Goal: Information Seeking & Learning: Learn about a topic

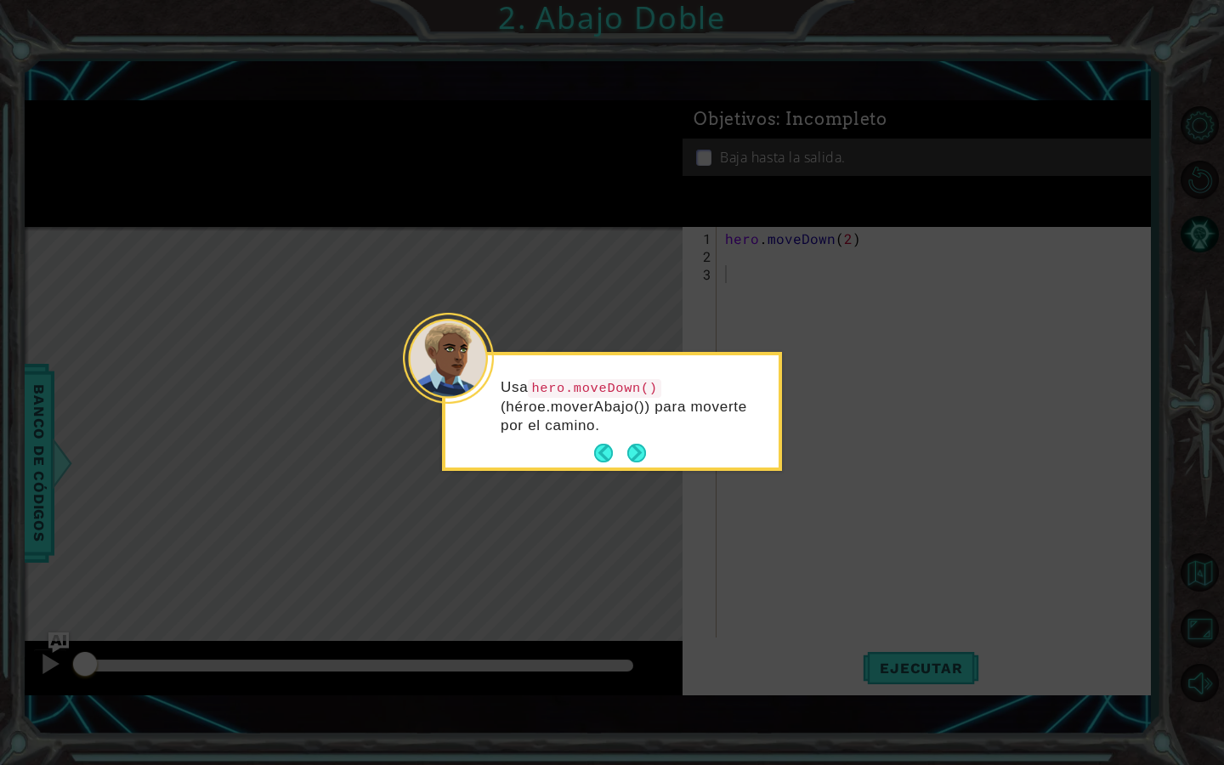
click at [623, 465] on footer at bounding box center [620, 452] width 52 height 25
click at [626, 462] on button "Next" at bounding box center [636, 454] width 20 height 20
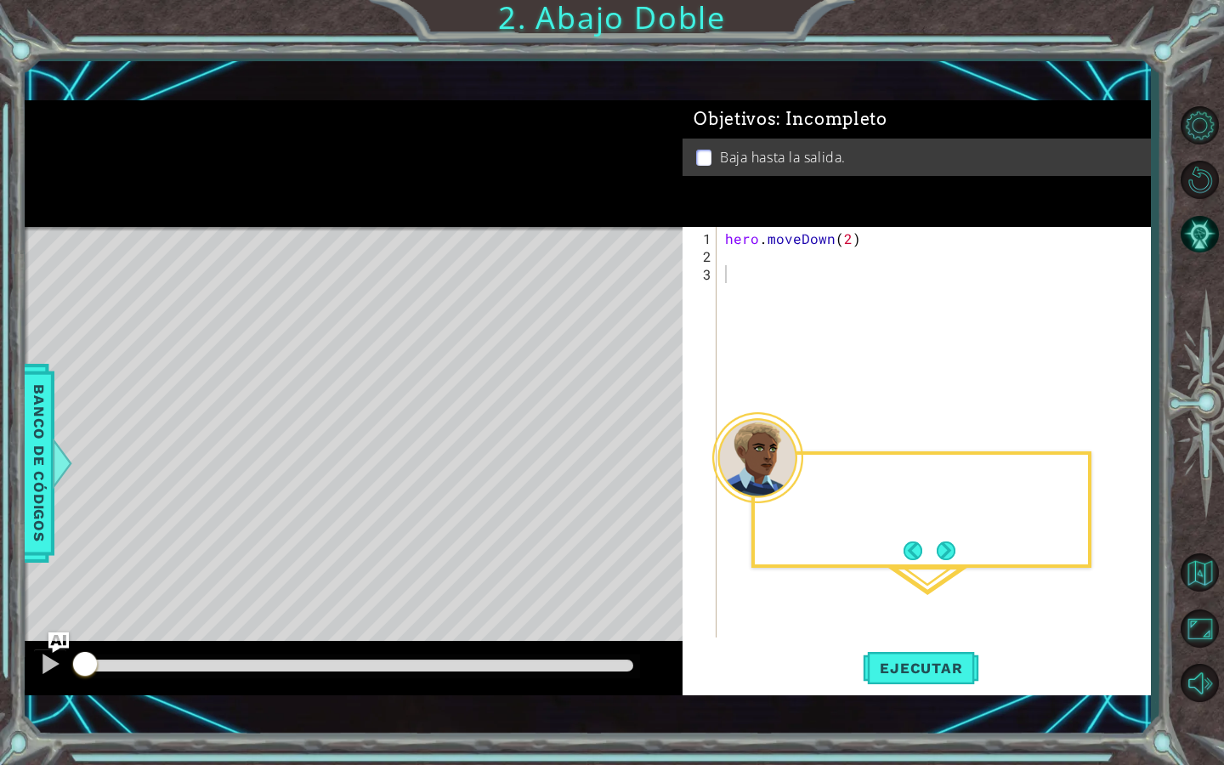
click at [633, 454] on div "Level Map" at bounding box center [417, 477] width 785 height 501
click at [955, 554] on button "Next" at bounding box center [946, 550] width 19 height 19
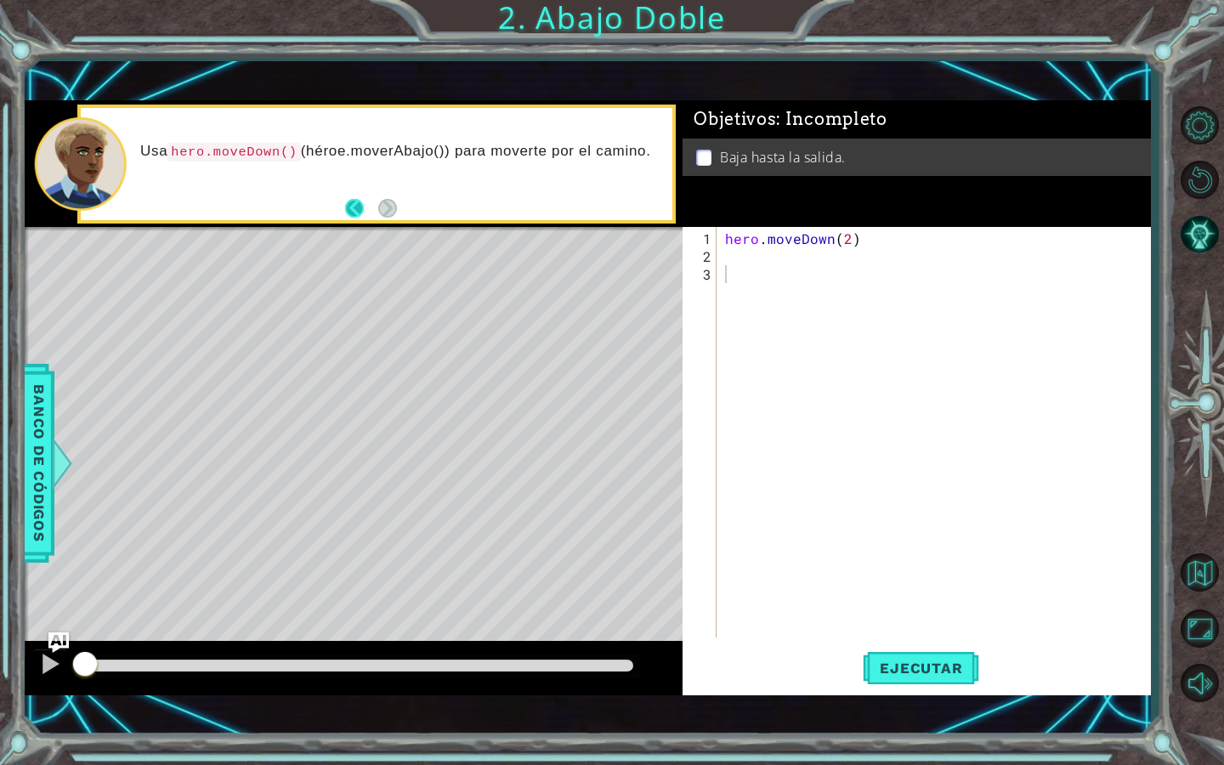
click at [351, 208] on button "Back" at bounding box center [361, 208] width 33 height 19
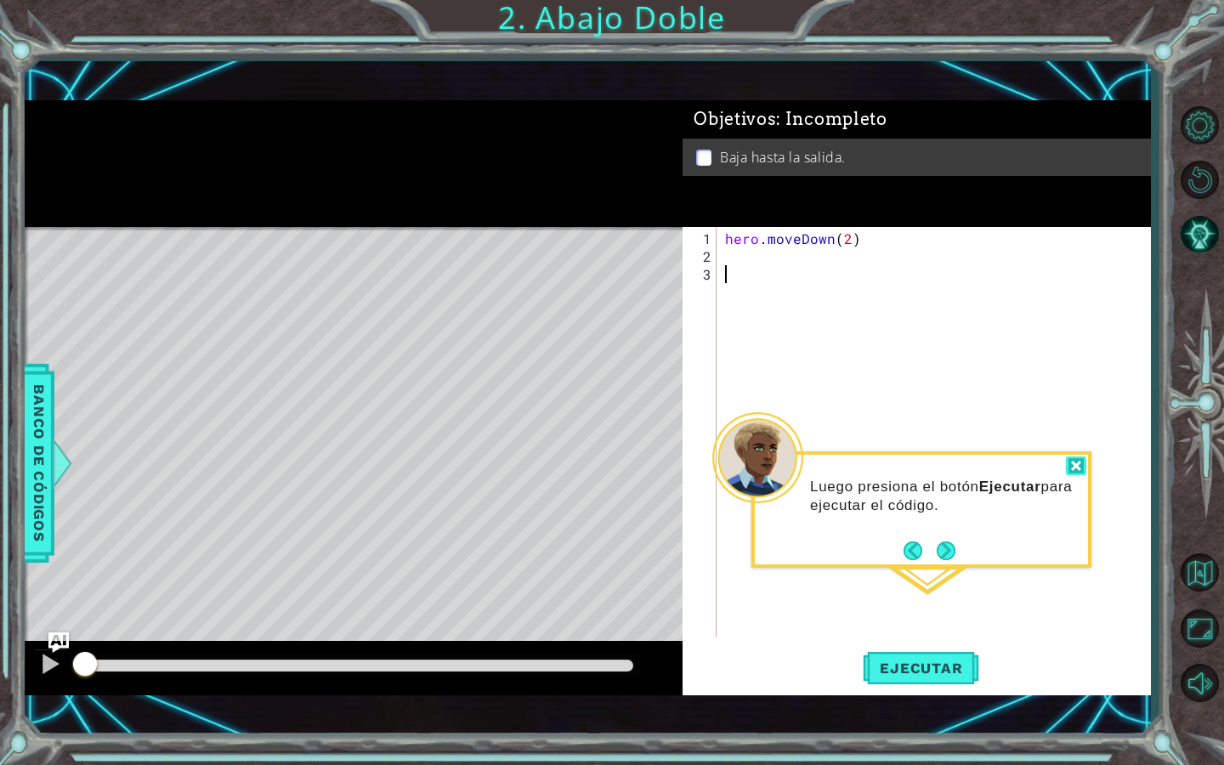
click at [1085, 464] on div at bounding box center [1076, 466] width 20 height 20
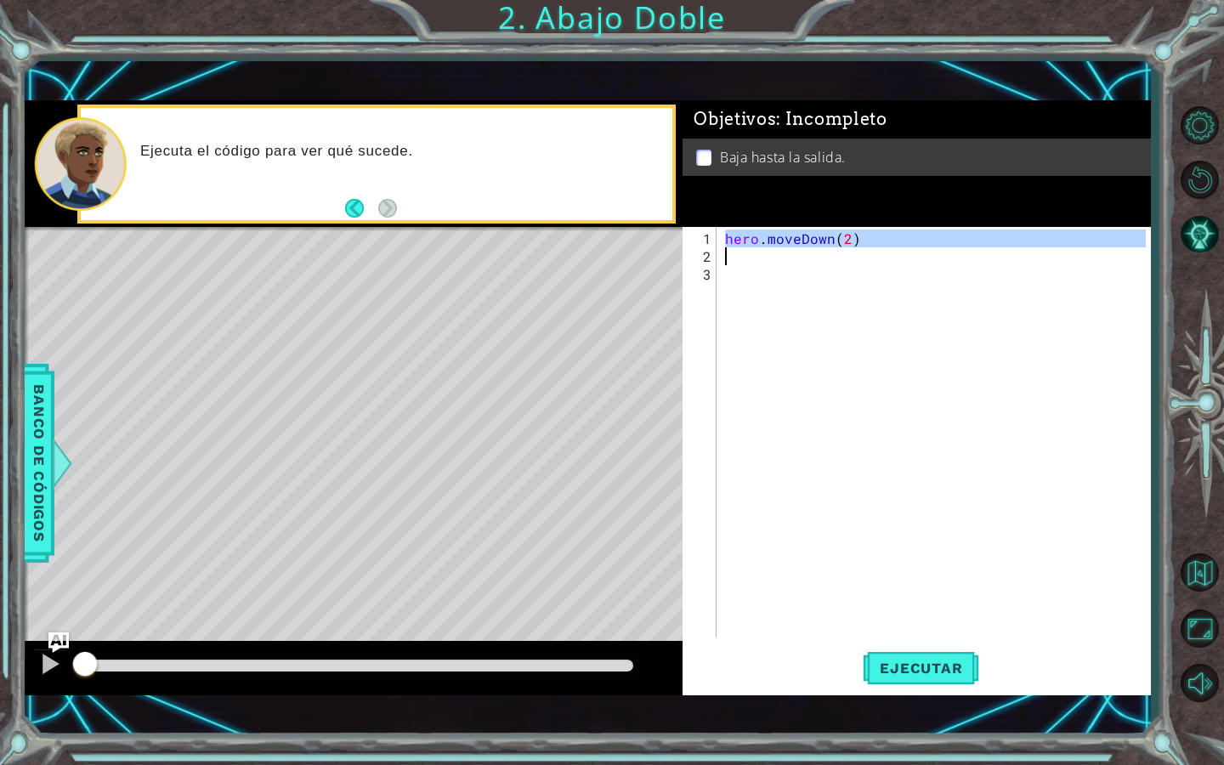
drag, startPoint x: 723, startPoint y: 235, endPoint x: 869, endPoint y: 248, distance: 145.9
click at [870, 248] on div "hero . moveDown ( 2 )" at bounding box center [938, 452] width 433 height 446
type textarea "hero.moveDown(2)"
click at [1198, 573] on button "Volver al mapa" at bounding box center [1199, 571] width 49 height 49
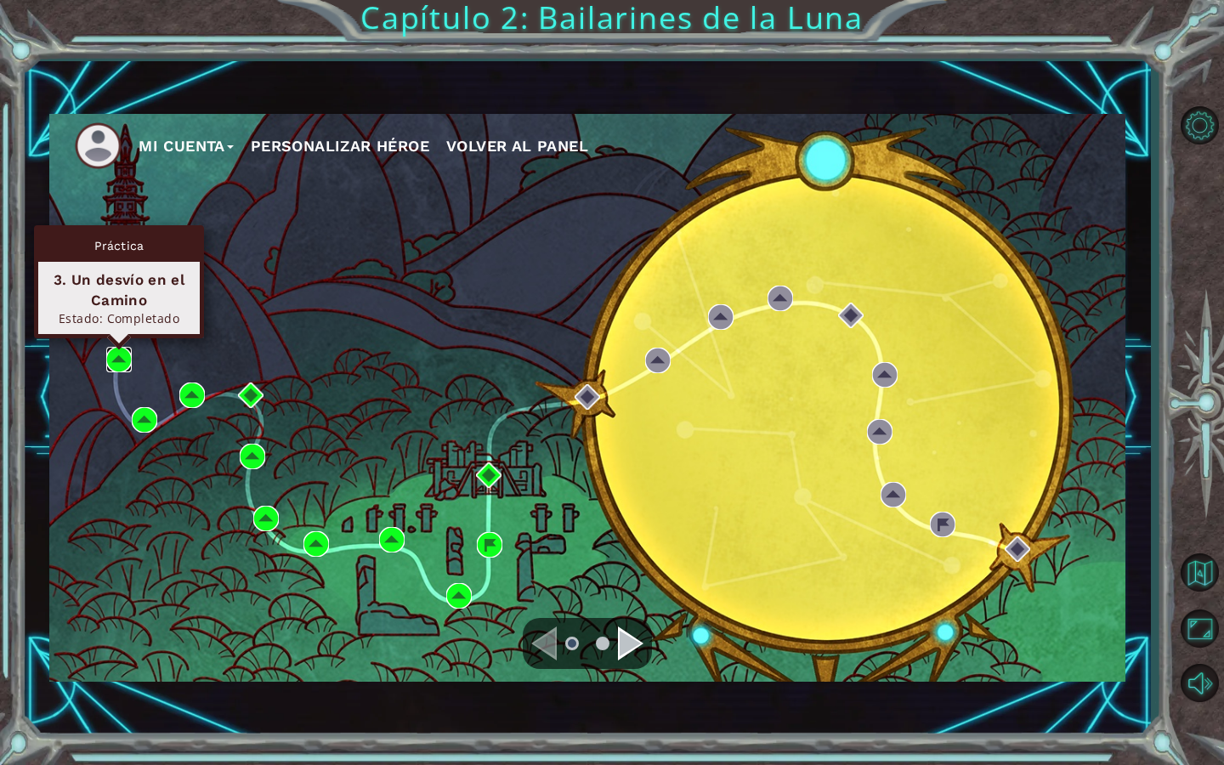
click at [122, 351] on img at bounding box center [118, 359] width 25 height 25
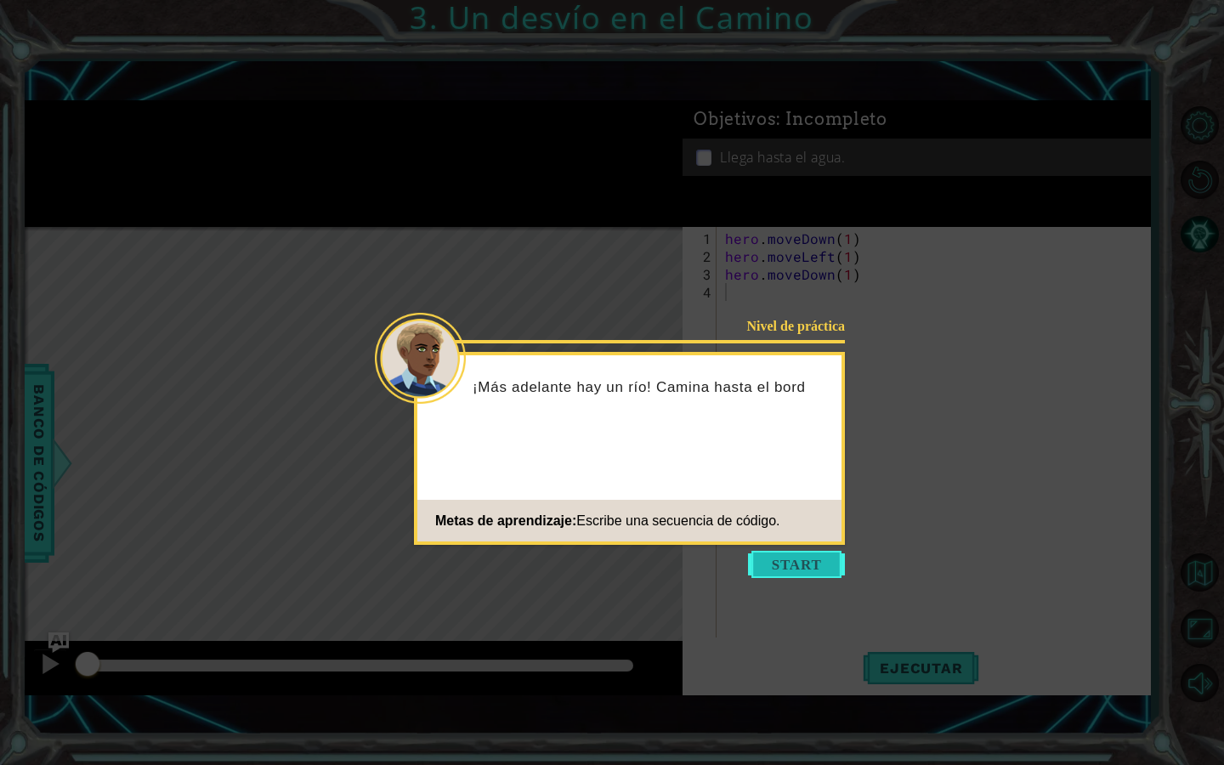
click at [805, 567] on button "Start" at bounding box center [796, 564] width 97 height 27
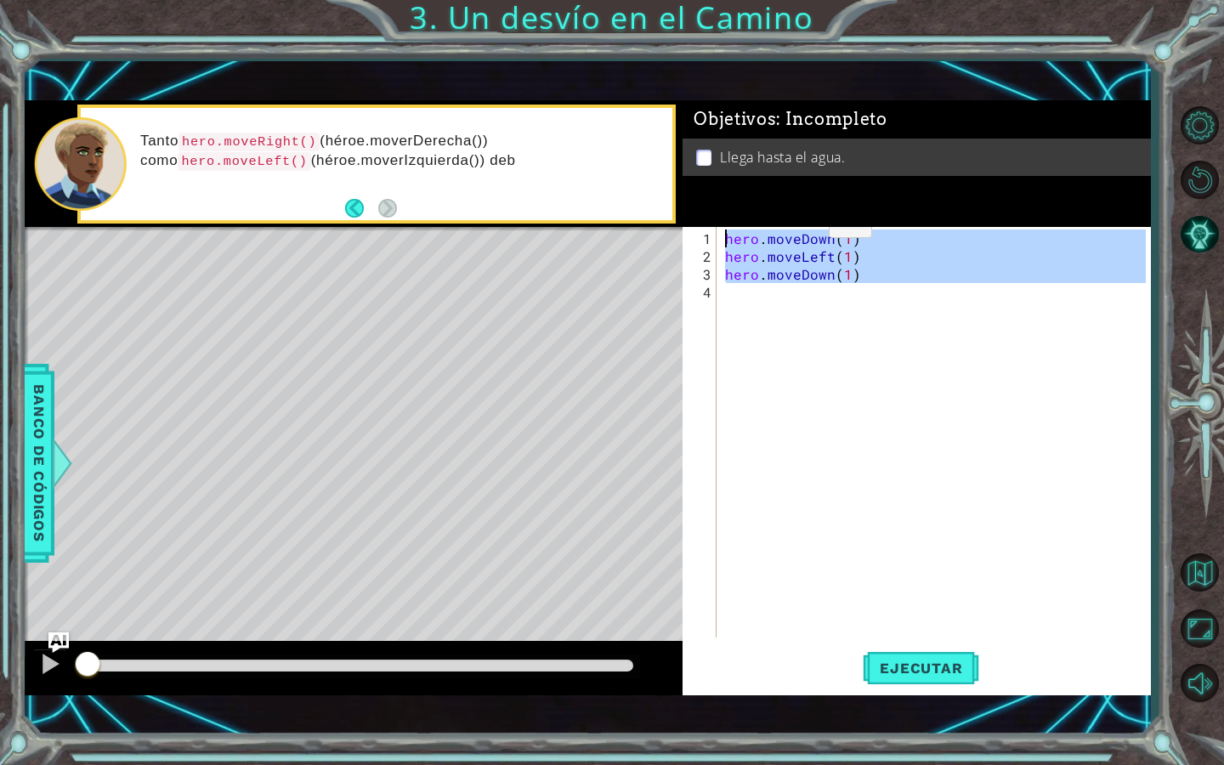
drag, startPoint x: 868, startPoint y: 286, endPoint x: 725, endPoint y: 209, distance: 162.0
click at [724, 209] on div "Objetivos : Incompleto Llega hasta el agua. 1 2 3 4 hero . moveDown ( 1 ) hero …" at bounding box center [915, 397] width 467 height 594
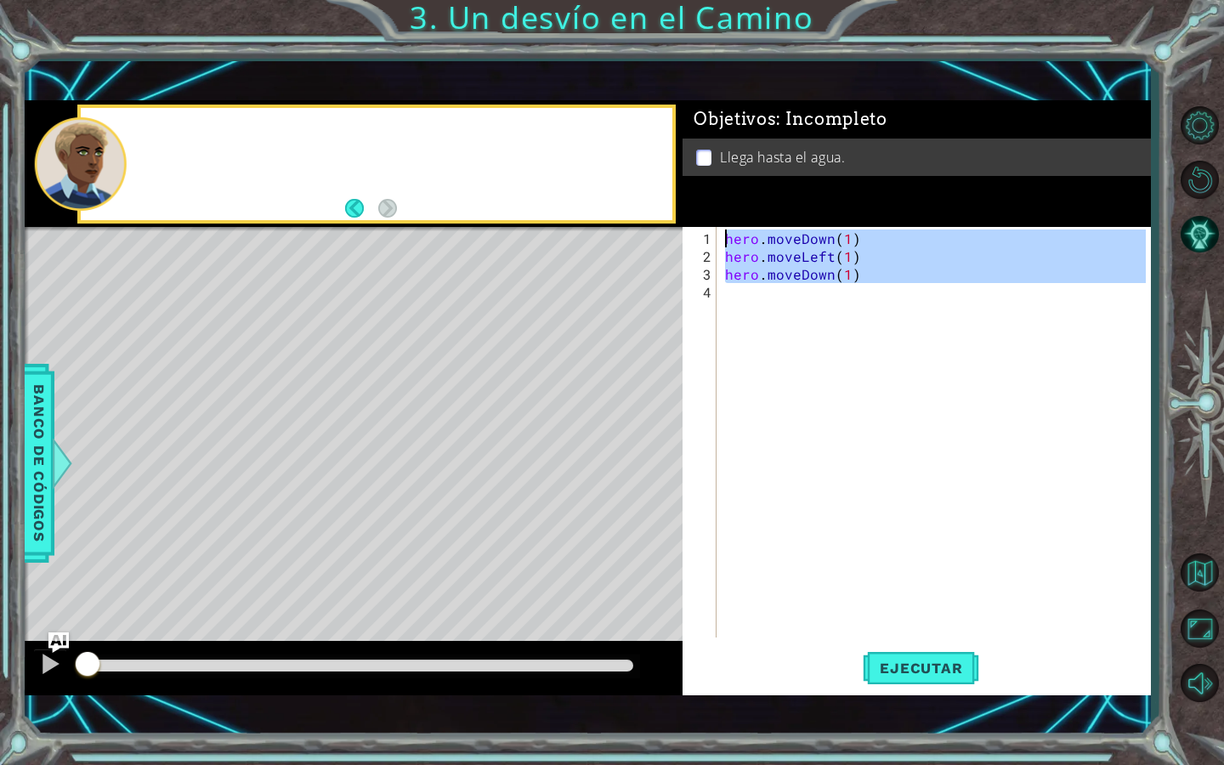
type textarea "hero.moveDown(1)"
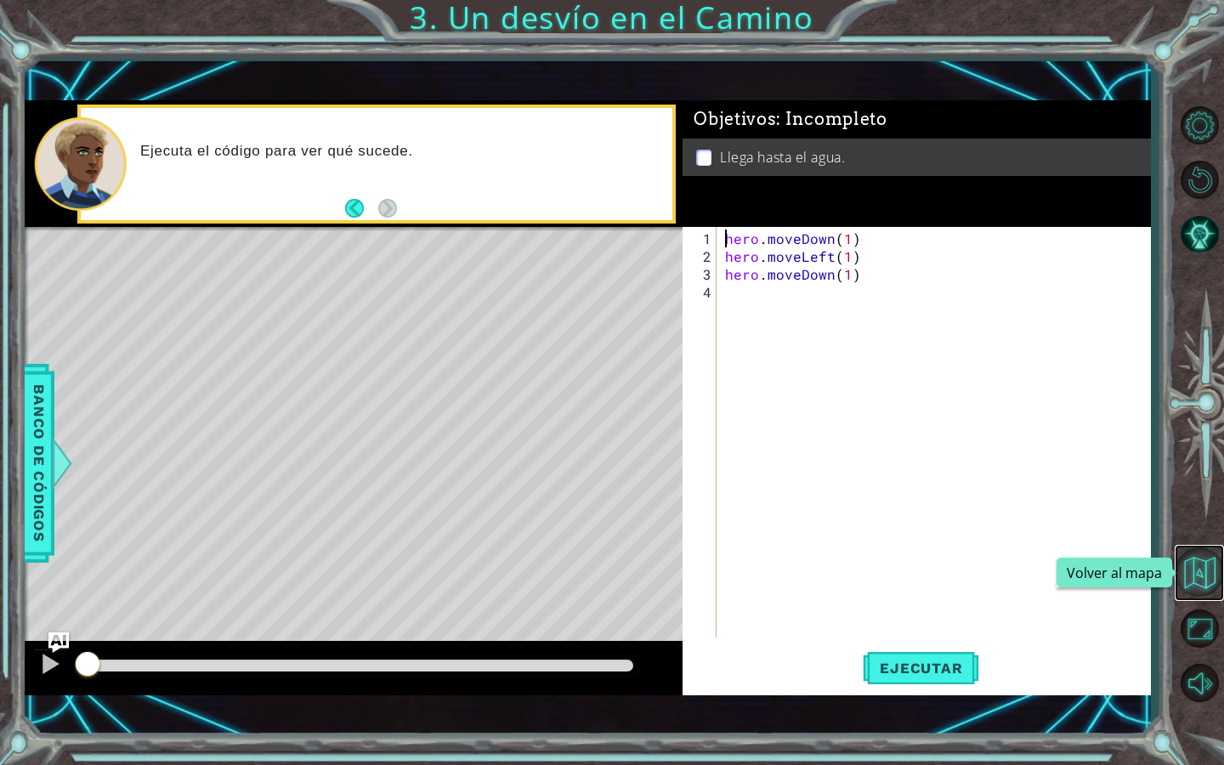
click at [1191, 573] on button "Volver al mapa" at bounding box center [1199, 571] width 49 height 49
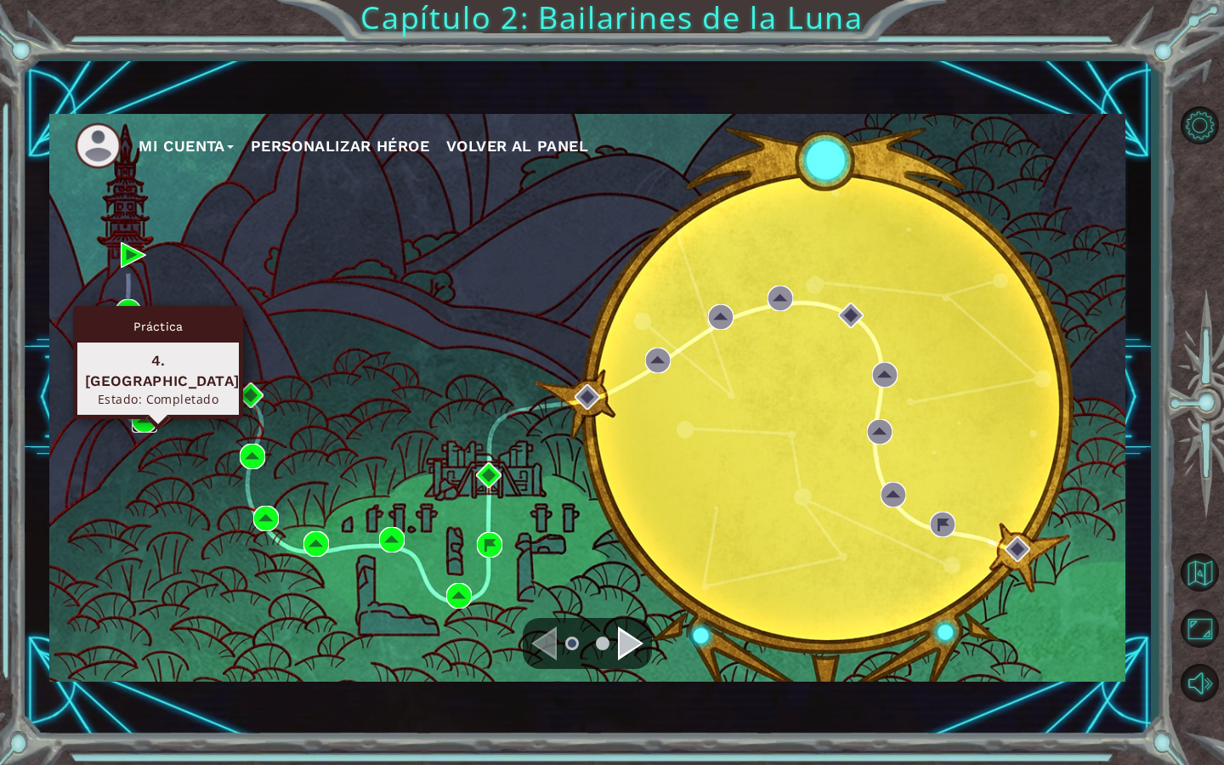
click at [149, 415] on img at bounding box center [144, 419] width 25 height 25
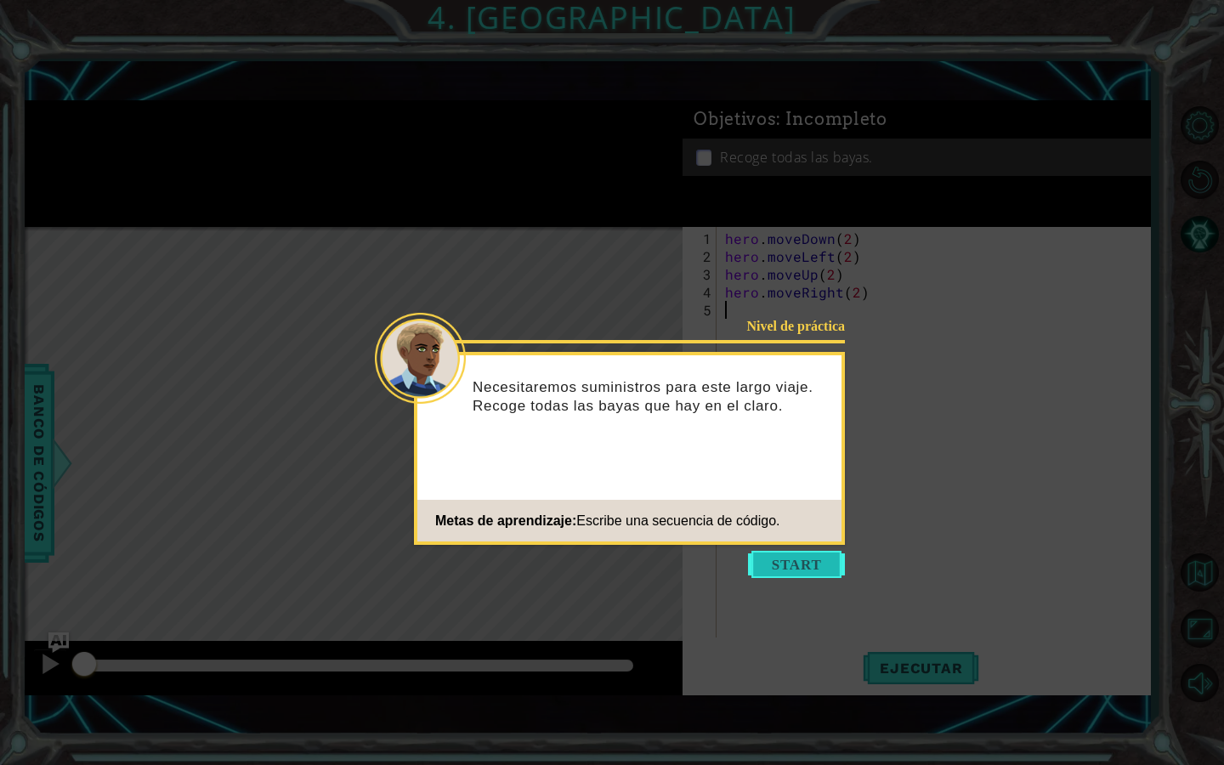
click at [792, 567] on button "Start" at bounding box center [796, 564] width 97 height 27
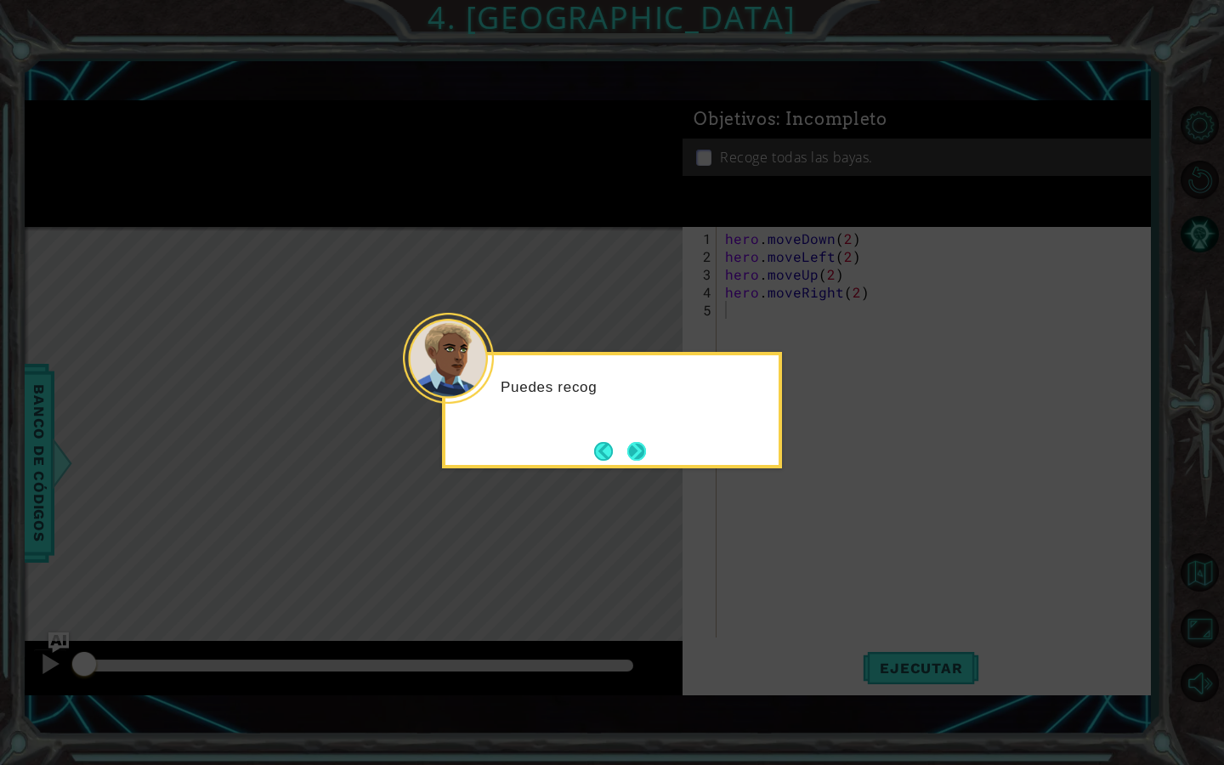
click at [645, 446] on button "Next" at bounding box center [636, 451] width 19 height 19
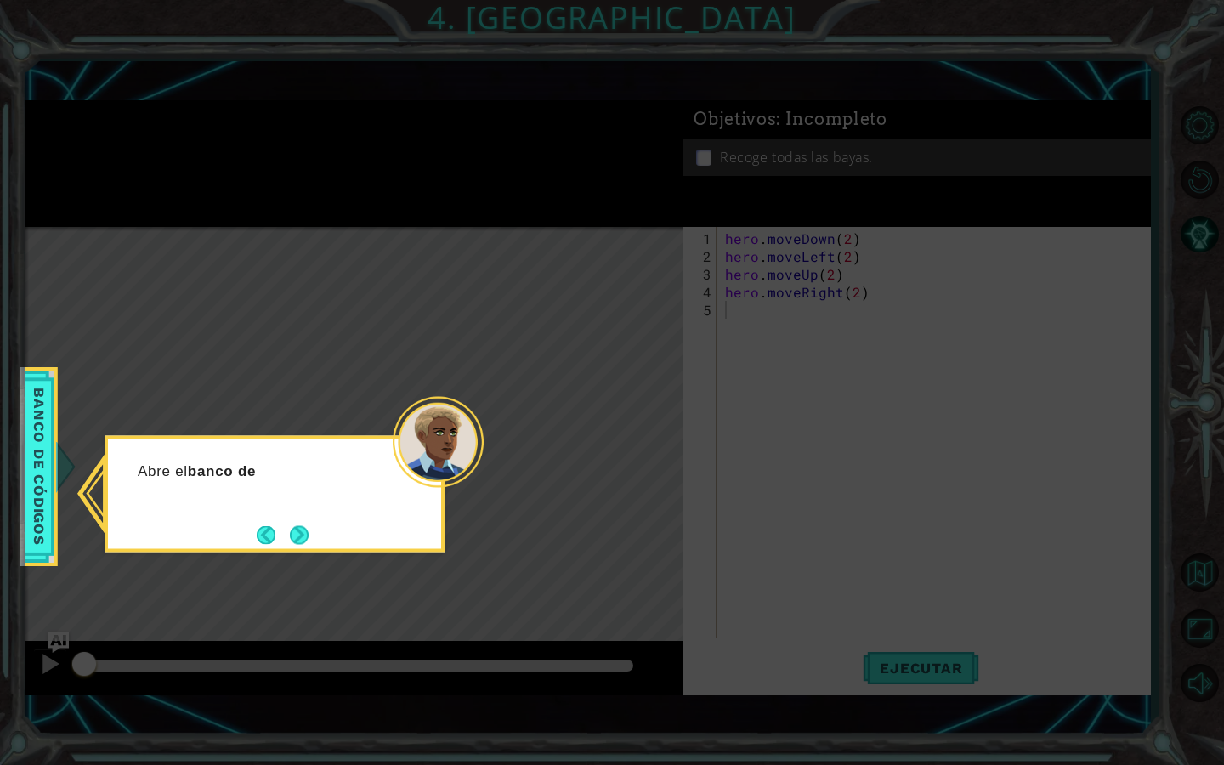
click at [287, 516] on div "Abre el banco de" at bounding box center [275, 494] width 340 height 116
click at [293, 521] on button "Next" at bounding box center [300, 535] width 28 height 28
click at [293, 522] on div "Luego ha" at bounding box center [275, 494] width 340 height 116
click at [293, 525] on button "Next" at bounding box center [299, 534] width 19 height 19
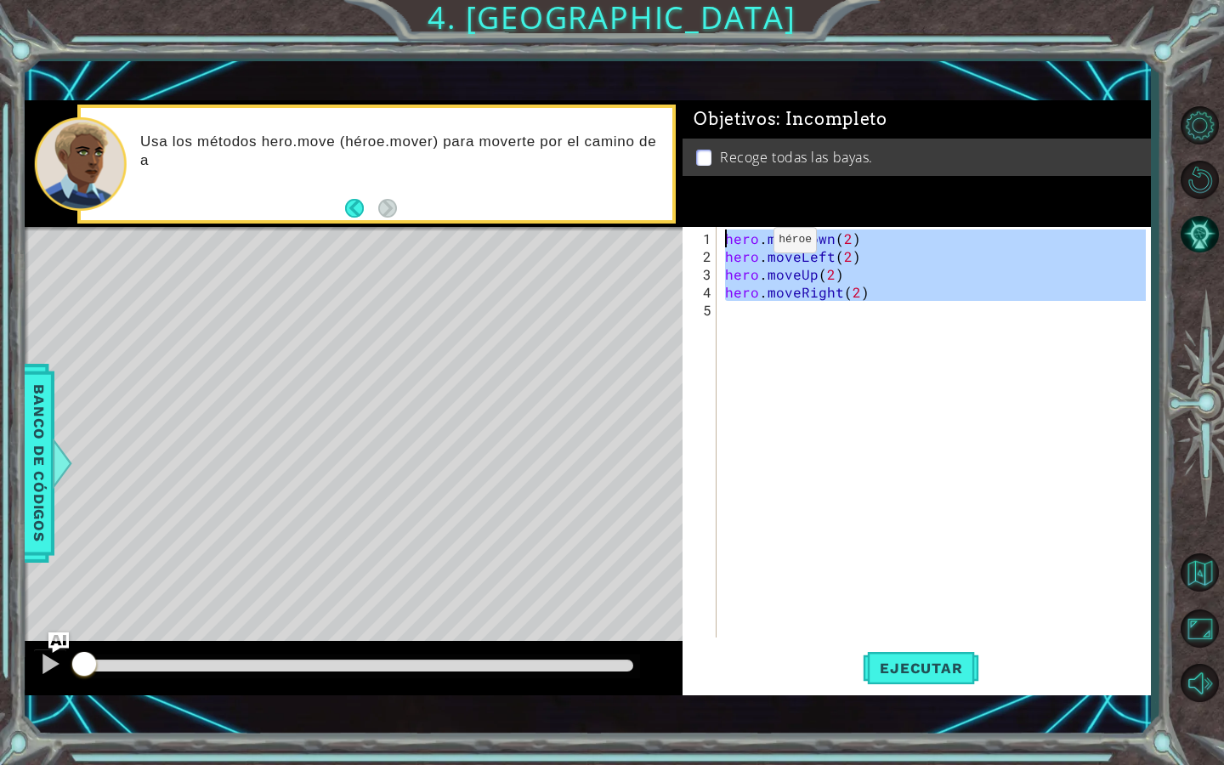
drag, startPoint x: 893, startPoint y: 301, endPoint x: 666, endPoint y: 198, distance: 249.1
click at [665, 198] on div "1 ההההההההההההההההההההההההההההההההההההההההההההההההההההההההההההההההההההההההההההה…" at bounding box center [588, 397] width 1126 height 594
type textarea "hero.moveDown(2) hero.moveLeft(2)"
click at [816, 399] on div "hero . moveDown ( 2 ) hero . moveLeft ( 2 ) hero . moveUp ( 2 ) hero . moveRigh…" at bounding box center [938, 452] width 433 height 446
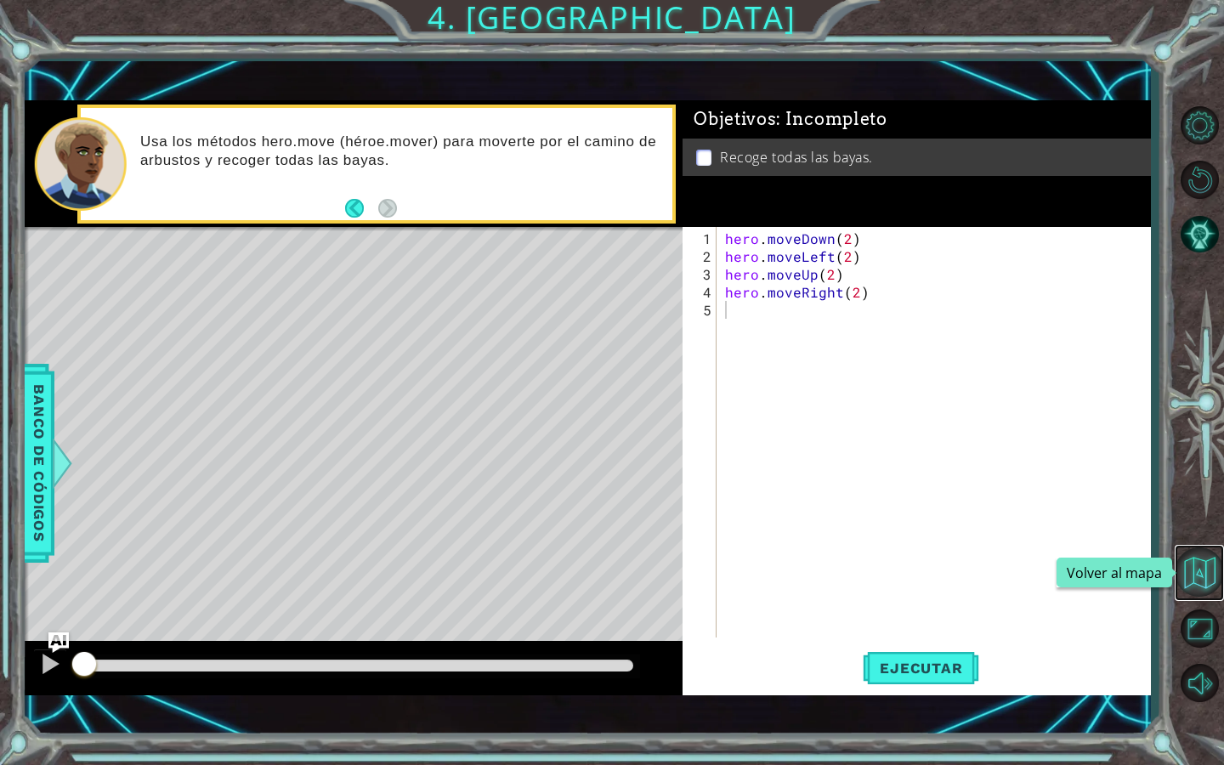
click at [1206, 586] on button "Volver al mapa" at bounding box center [1199, 571] width 49 height 49
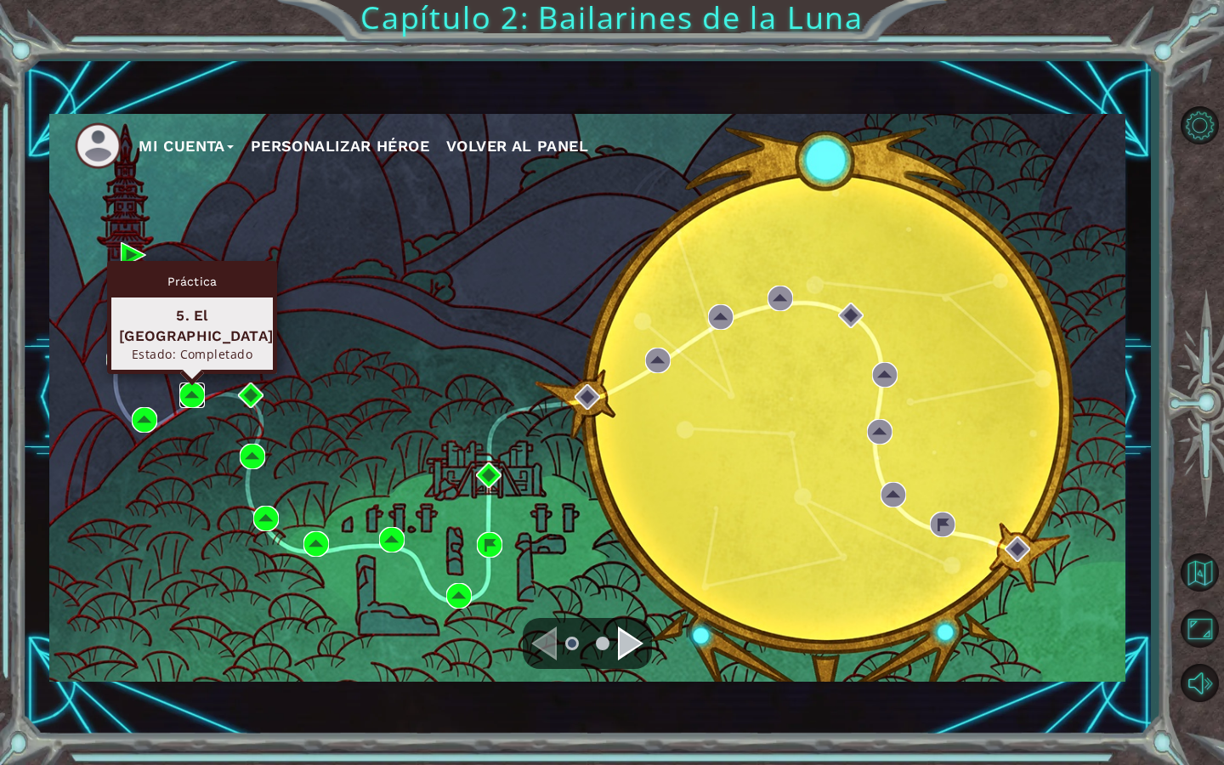
click at [190, 402] on img at bounding box center [191, 394] width 25 height 25
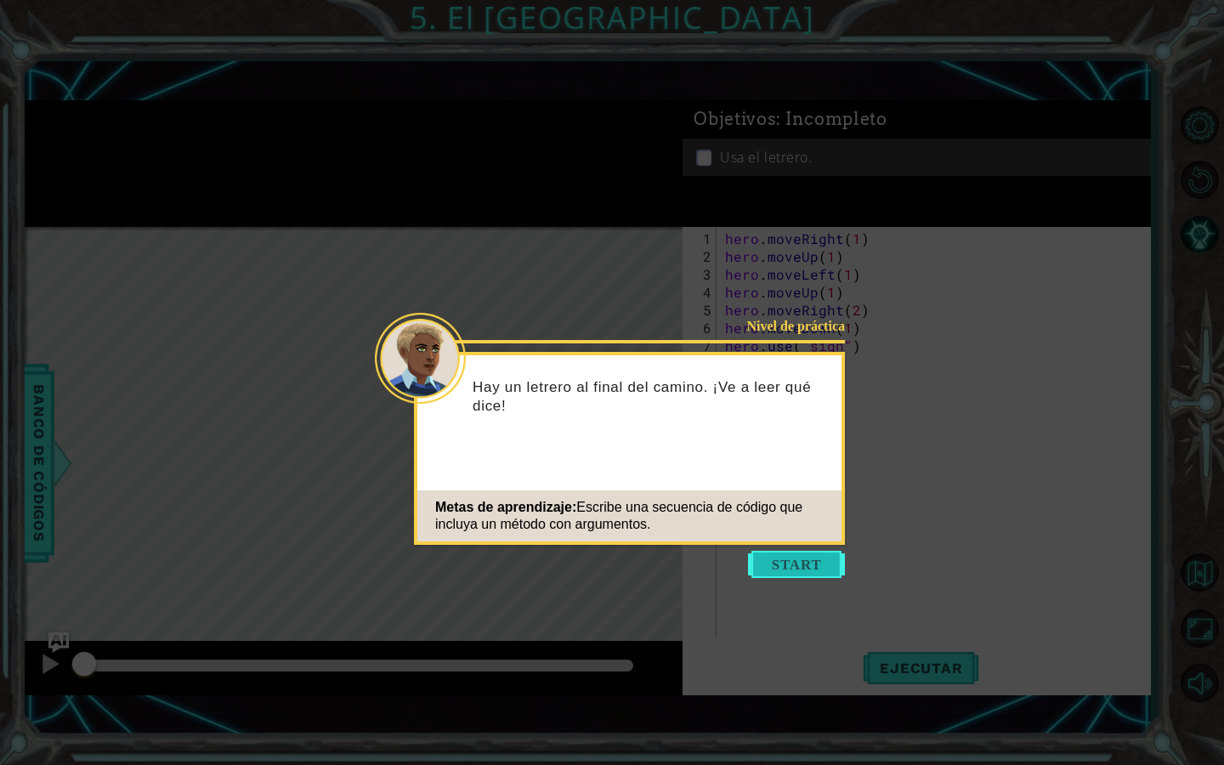
click at [777, 562] on button "Start" at bounding box center [796, 564] width 97 height 27
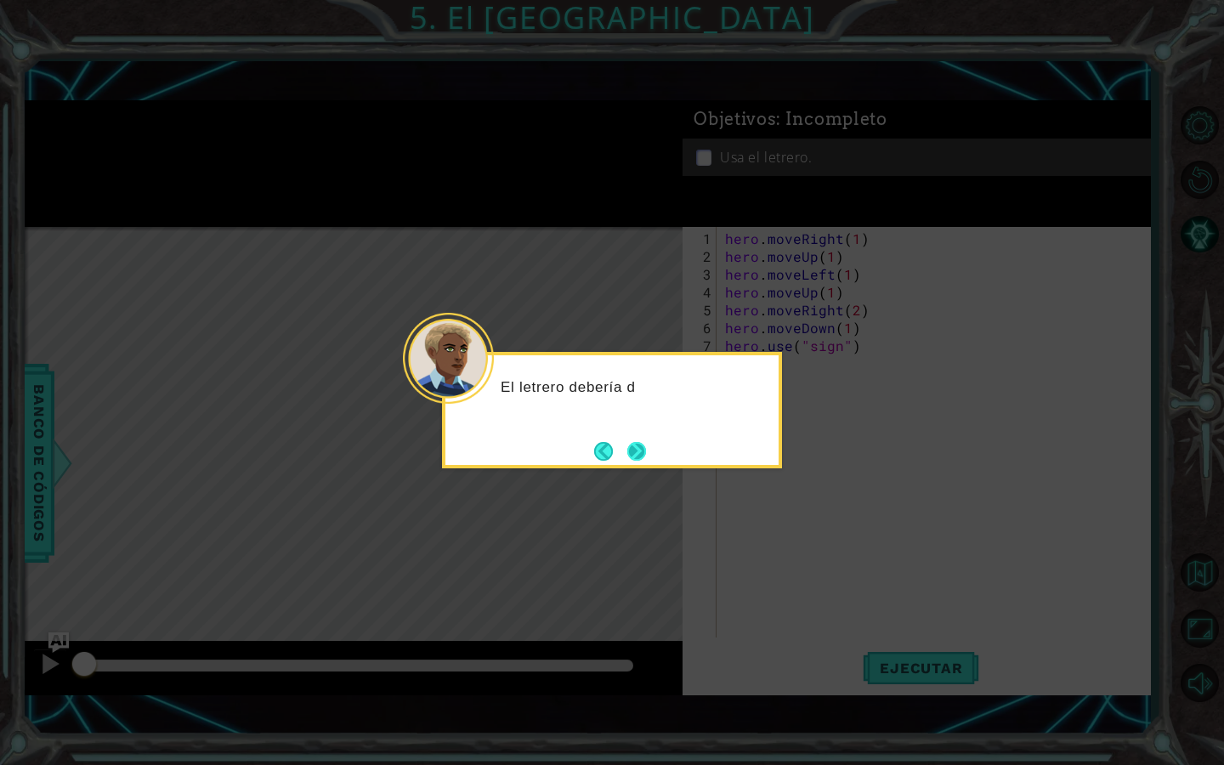
click at [627, 445] on button "Next" at bounding box center [636, 451] width 19 height 19
click at [627, 447] on button "Next" at bounding box center [636, 451] width 19 height 19
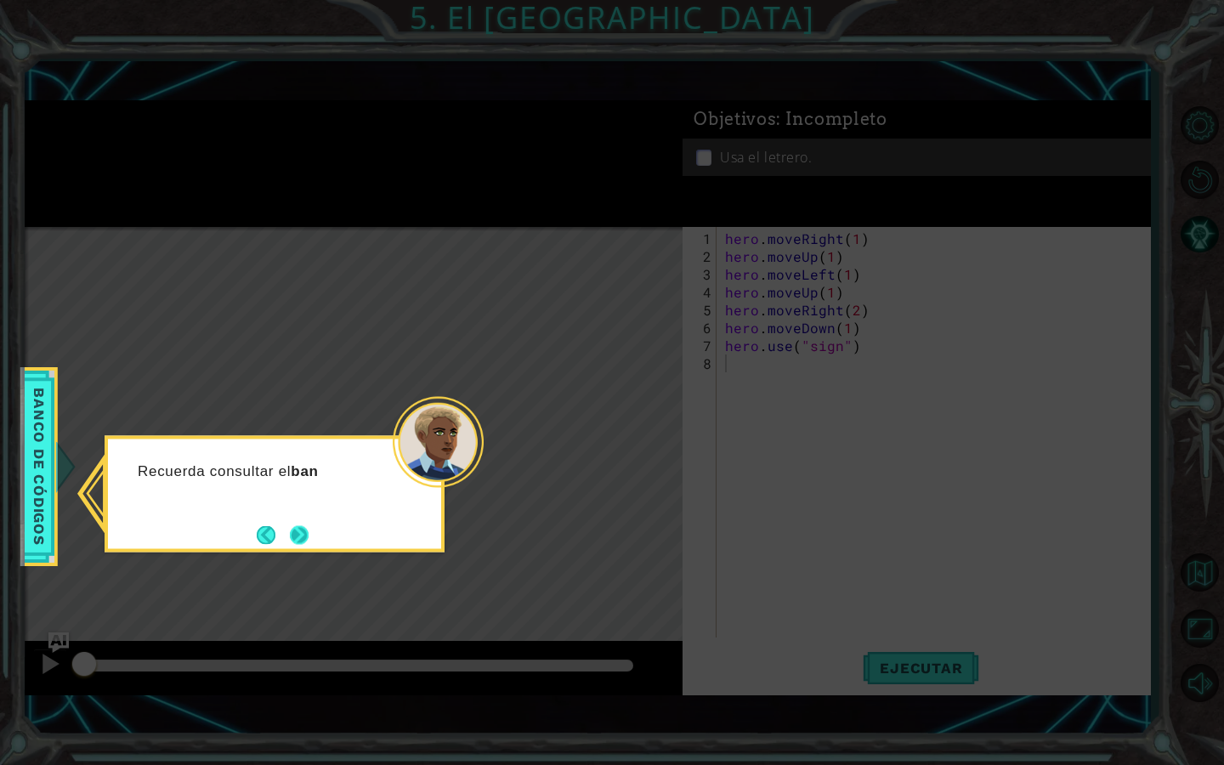
click at [307, 541] on button "Next" at bounding box center [299, 534] width 19 height 19
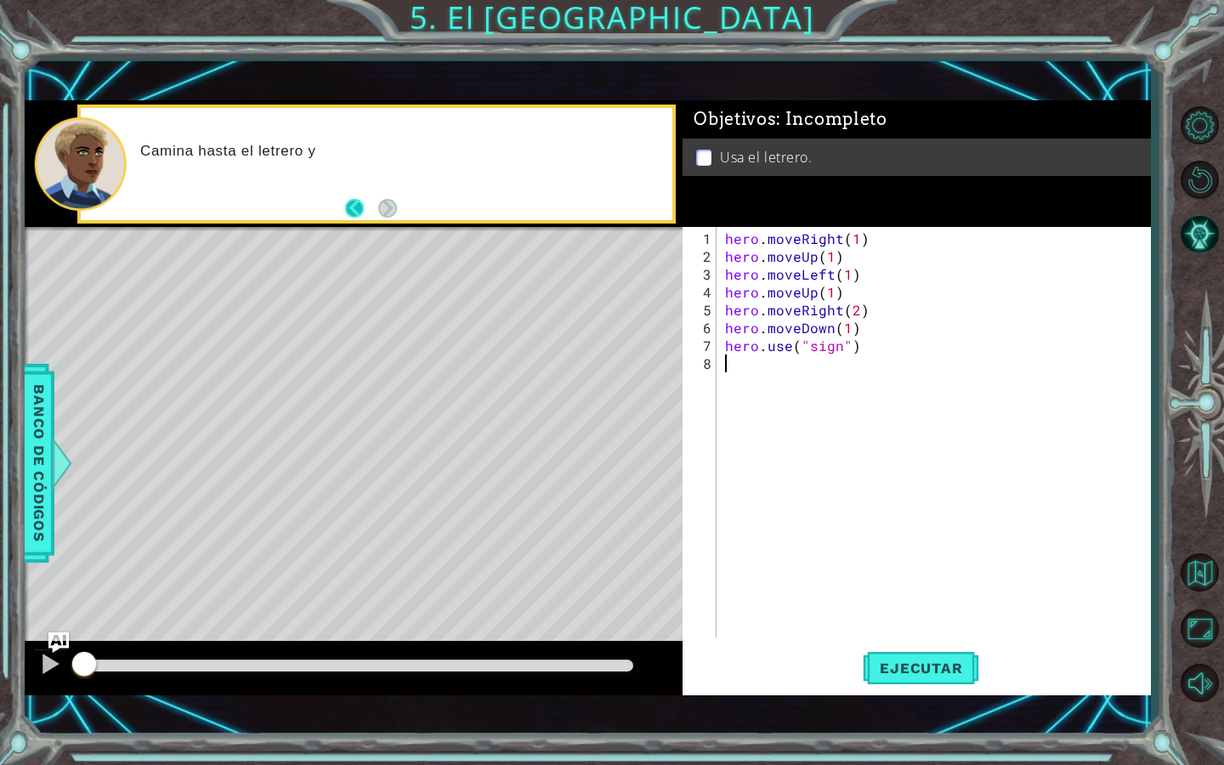
click at [357, 201] on button "Back" at bounding box center [361, 208] width 33 height 19
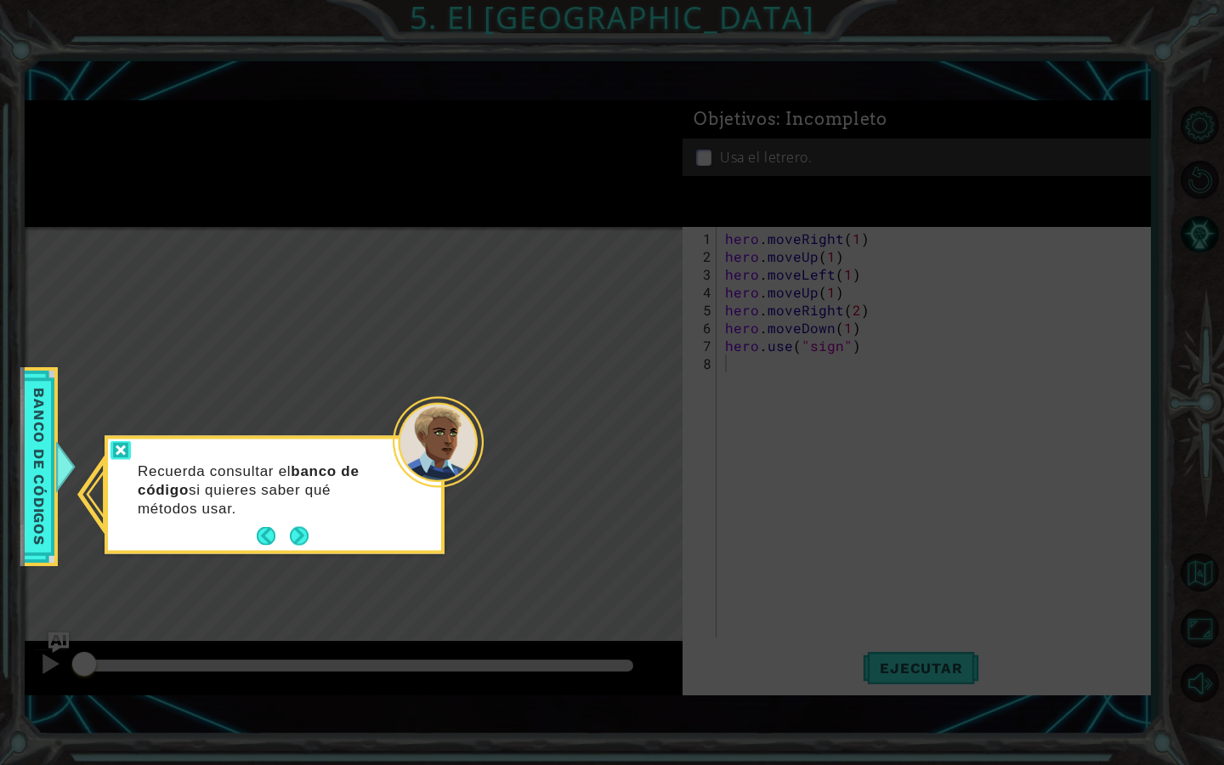
click at [126, 456] on div at bounding box center [120, 451] width 20 height 20
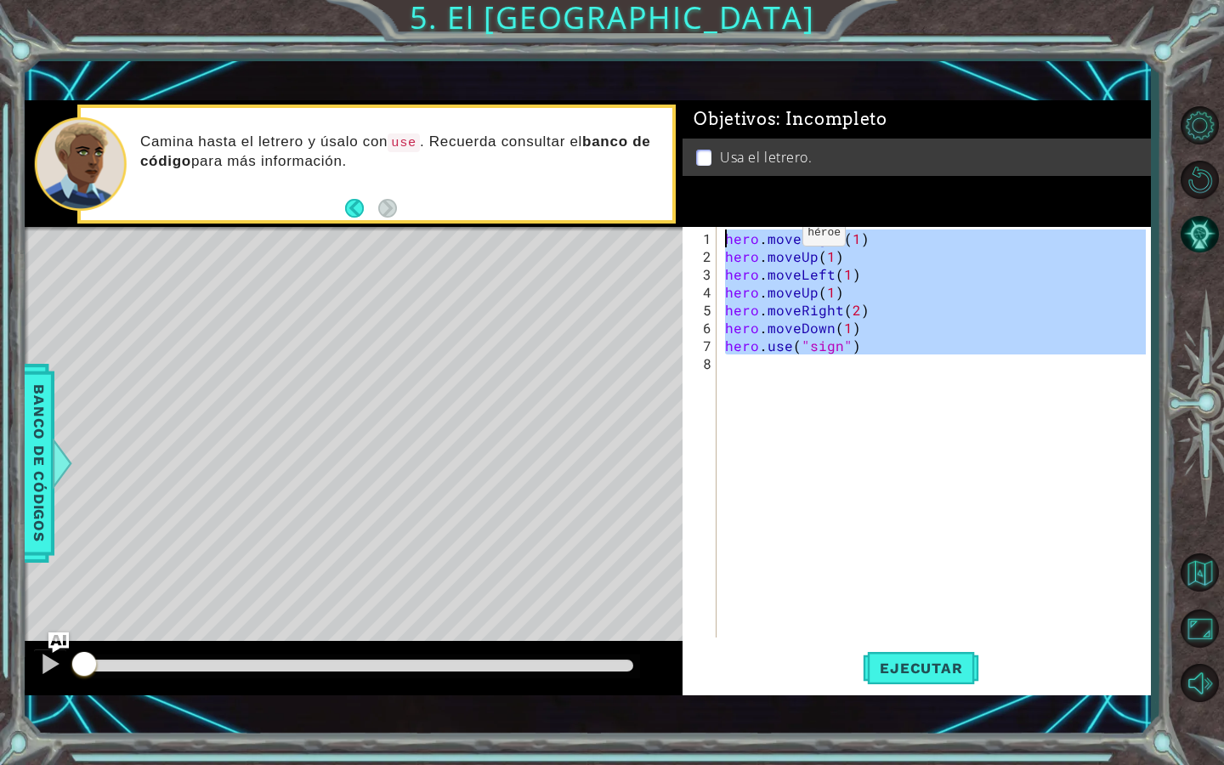
drag, startPoint x: 901, startPoint y: 356, endPoint x: 724, endPoint y: 190, distance: 242.3
click at [722, 190] on div "Objetivos : Incompleto Usa el letrero. 1 2 3 4 5 6 7 8 hero . moveRight ( 1 ) h…" at bounding box center [915, 397] width 467 height 594
type textarea "hero.moveRight(1) hero.moveUp(1)"
click at [1198, 563] on button "Volver al mapa" at bounding box center [1199, 571] width 49 height 49
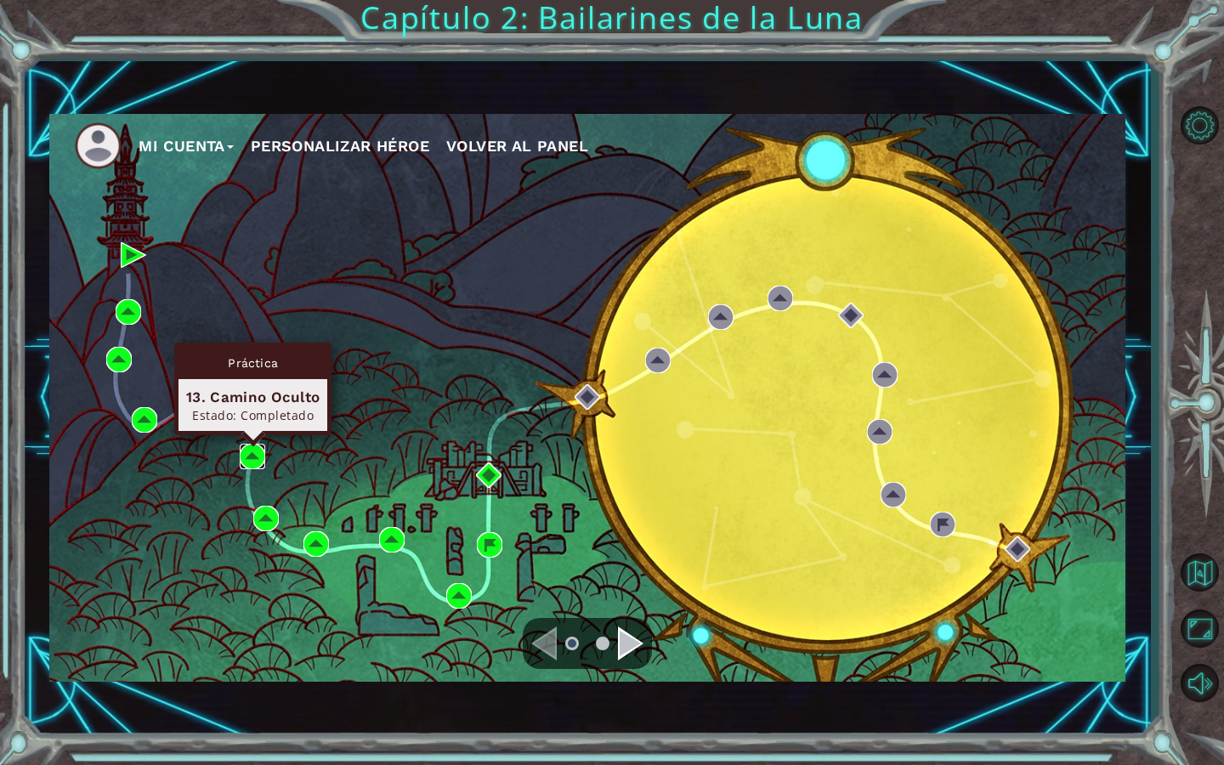
click at [252, 454] on img at bounding box center [252, 456] width 25 height 25
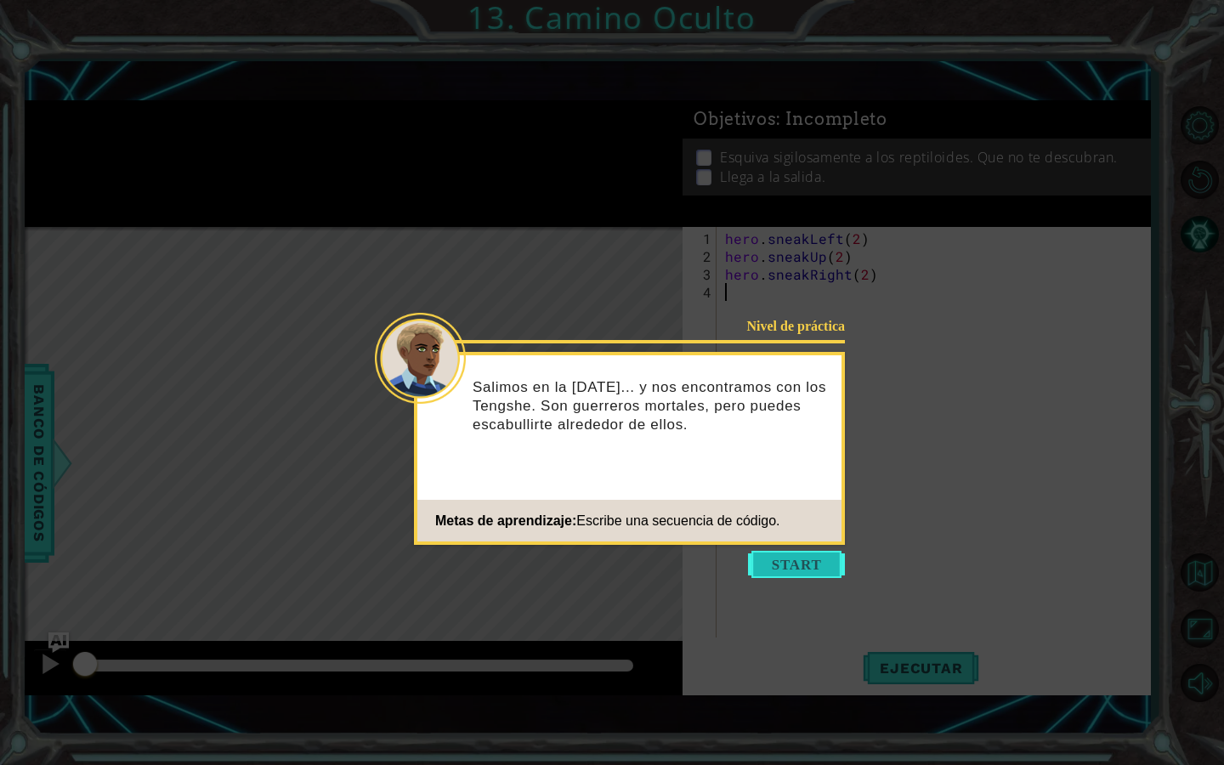
click at [789, 560] on button "Start" at bounding box center [796, 564] width 97 height 27
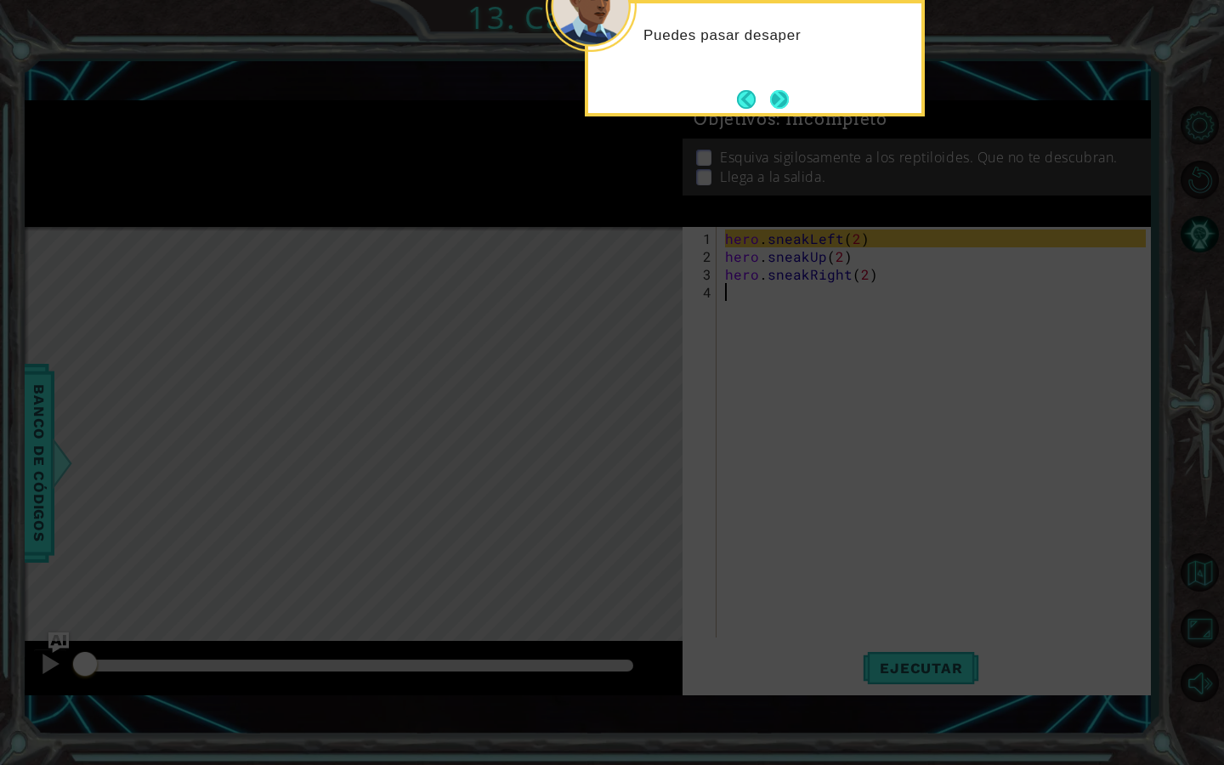
click at [782, 101] on button "Next" at bounding box center [779, 99] width 19 height 19
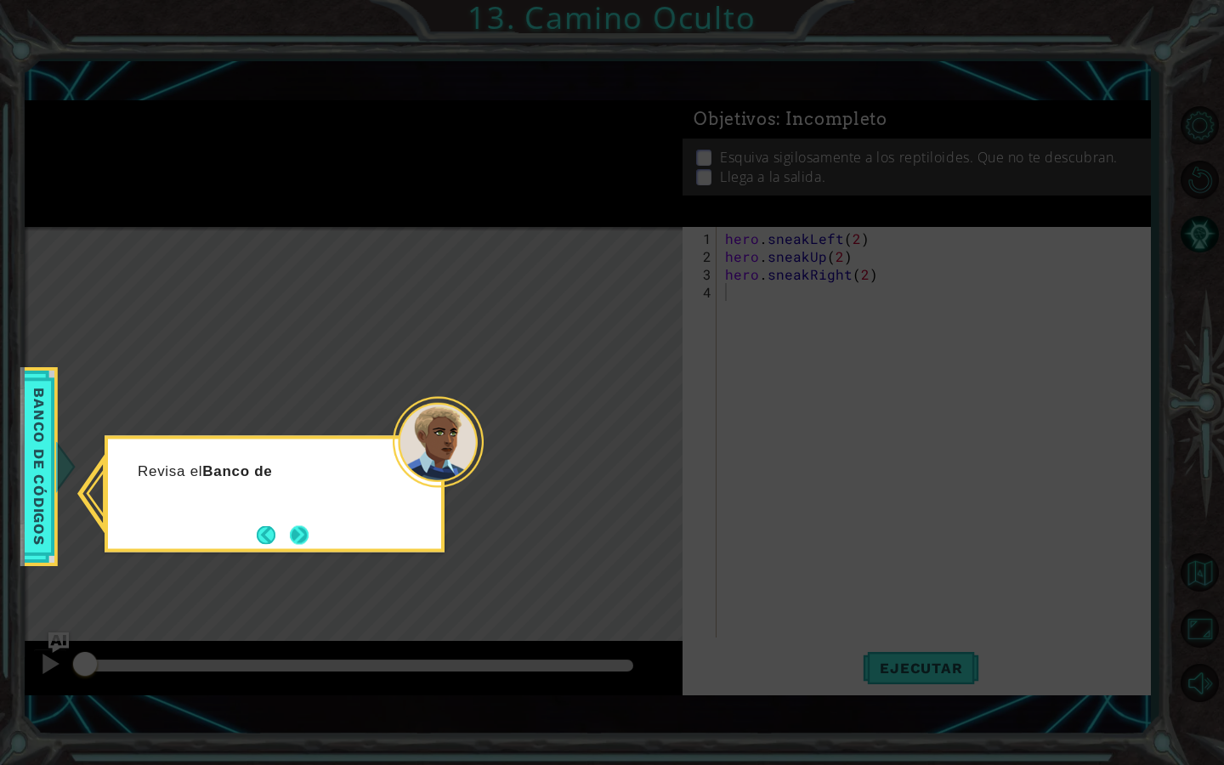
click at [290, 533] on button "Next" at bounding box center [299, 534] width 19 height 19
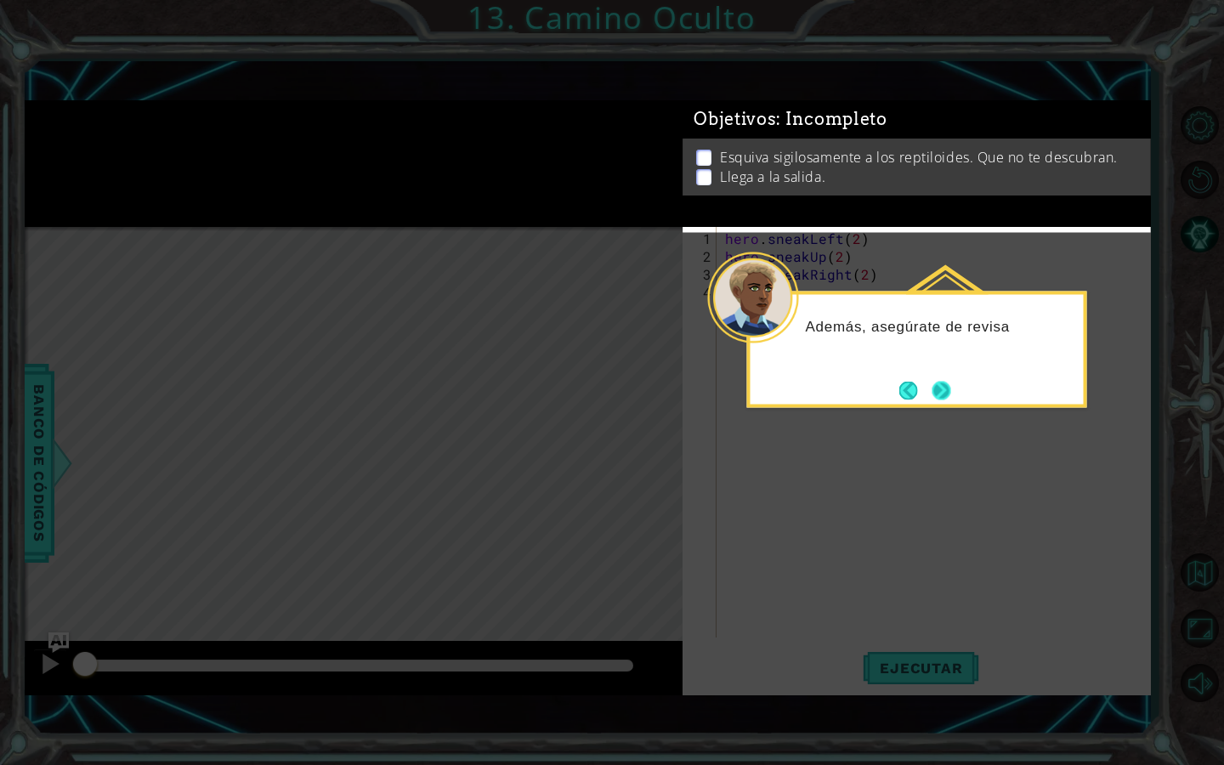
click at [937, 396] on button "Next" at bounding box center [941, 390] width 19 height 19
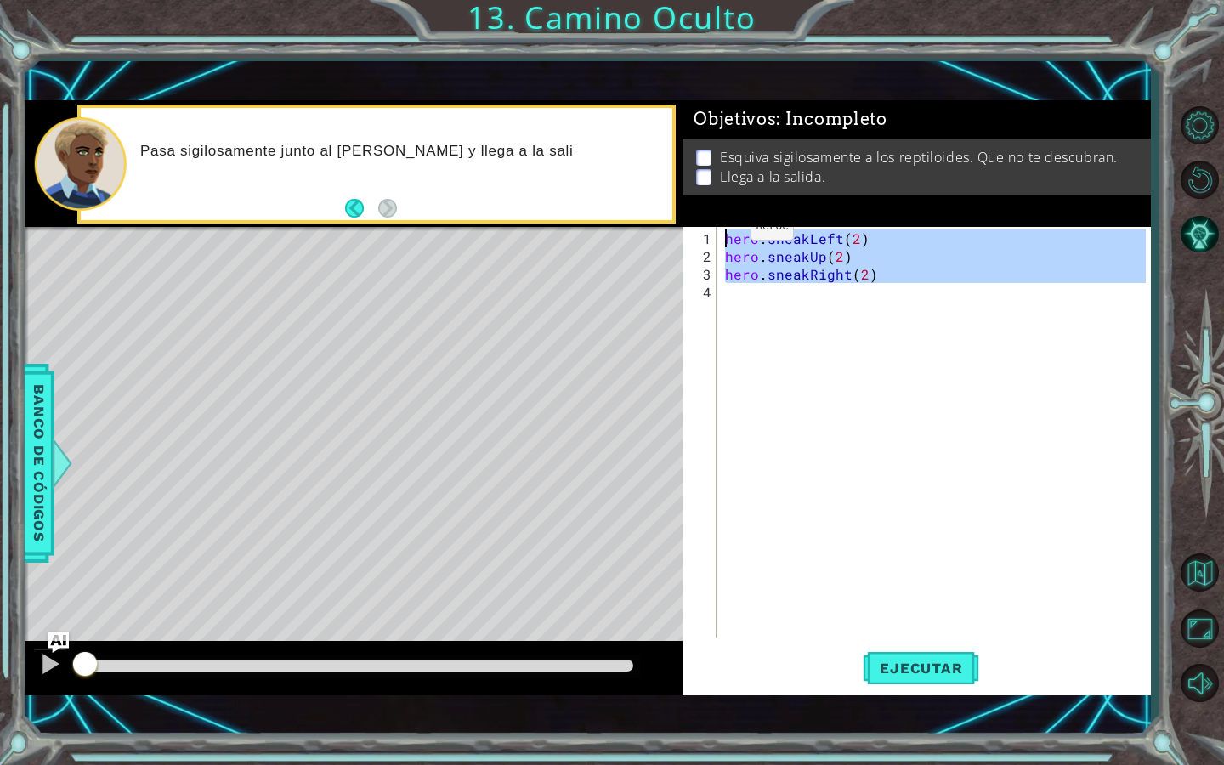
drag, startPoint x: 908, startPoint y: 296, endPoint x: 715, endPoint y: 227, distance: 204.8
click at [714, 227] on div "Objetivos : Incompleto Esquiva sigilosamente a los reptiloides. Que no te descu…" at bounding box center [915, 397] width 467 height 594
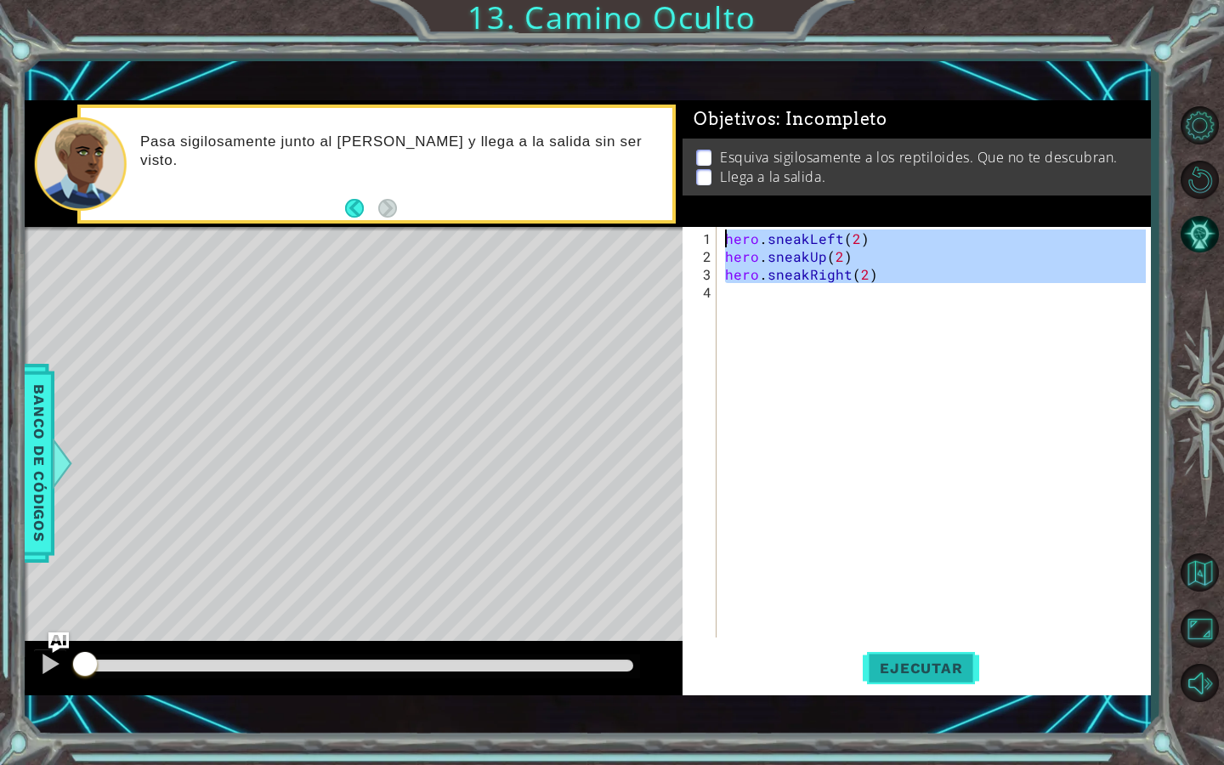
click at [885, 663] on span "Ejecutar" at bounding box center [921, 668] width 116 height 17
type textarea "hero.sneakLeft(2)"
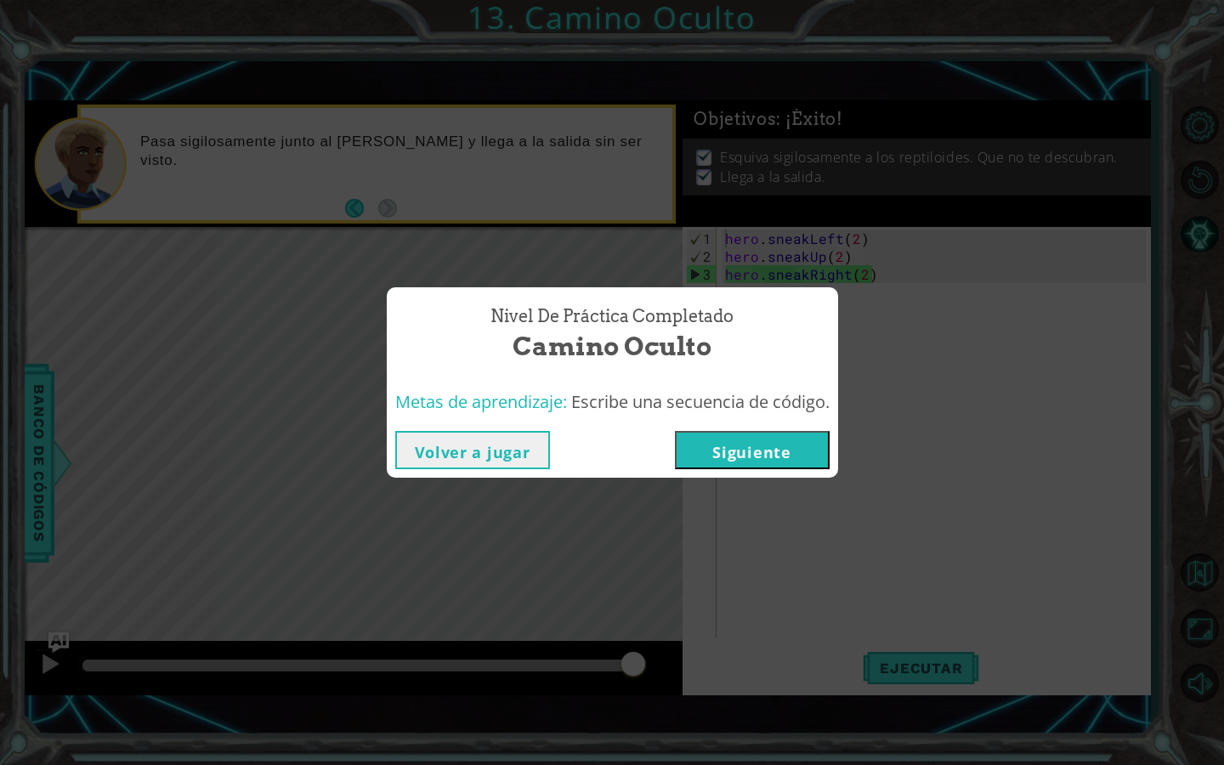
click at [464, 445] on button "Volver a jugar" at bounding box center [472, 450] width 155 height 38
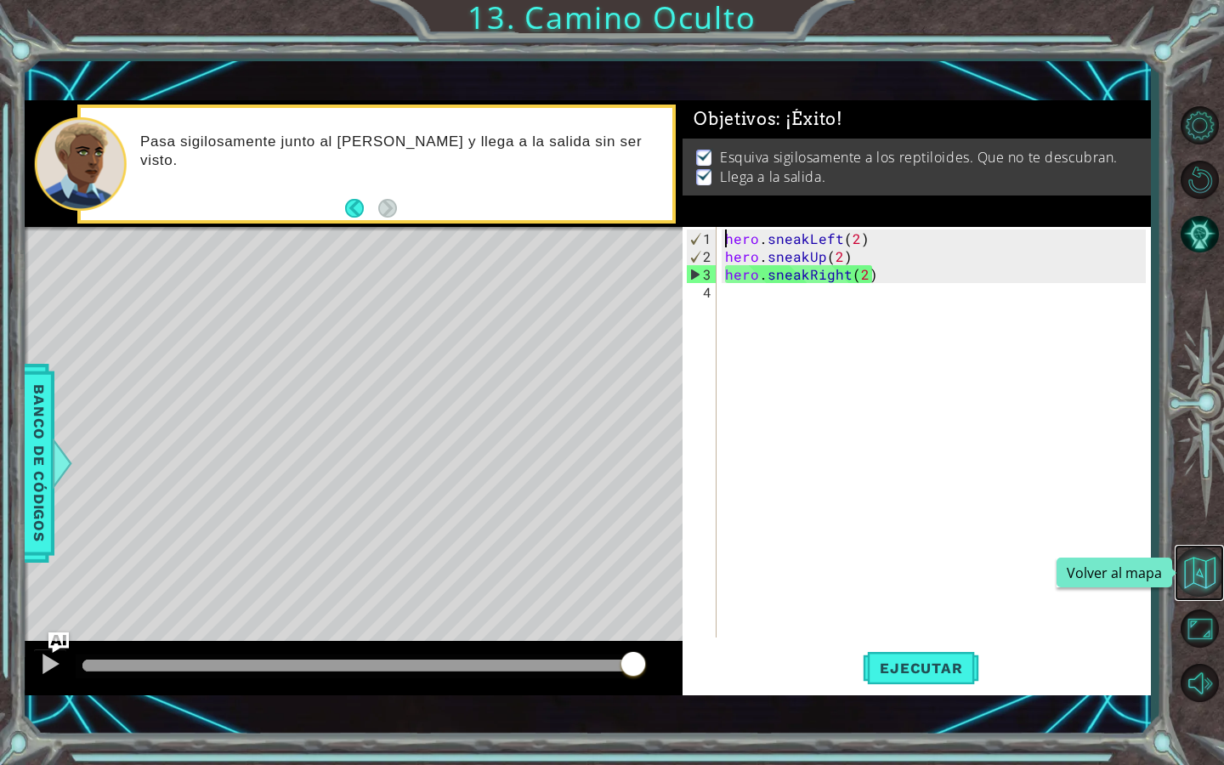
click at [1204, 576] on button "Volver al mapa" at bounding box center [1199, 571] width 49 height 49
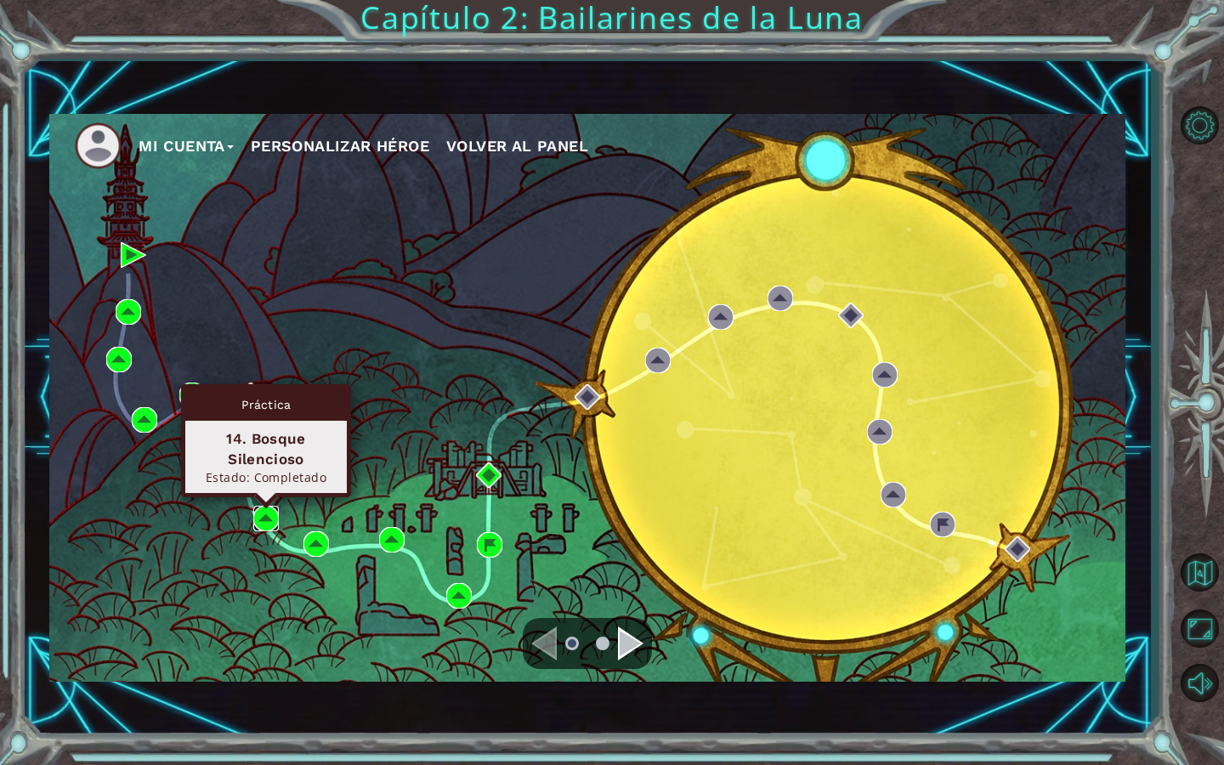
click at [263, 516] on img at bounding box center [265, 518] width 25 height 25
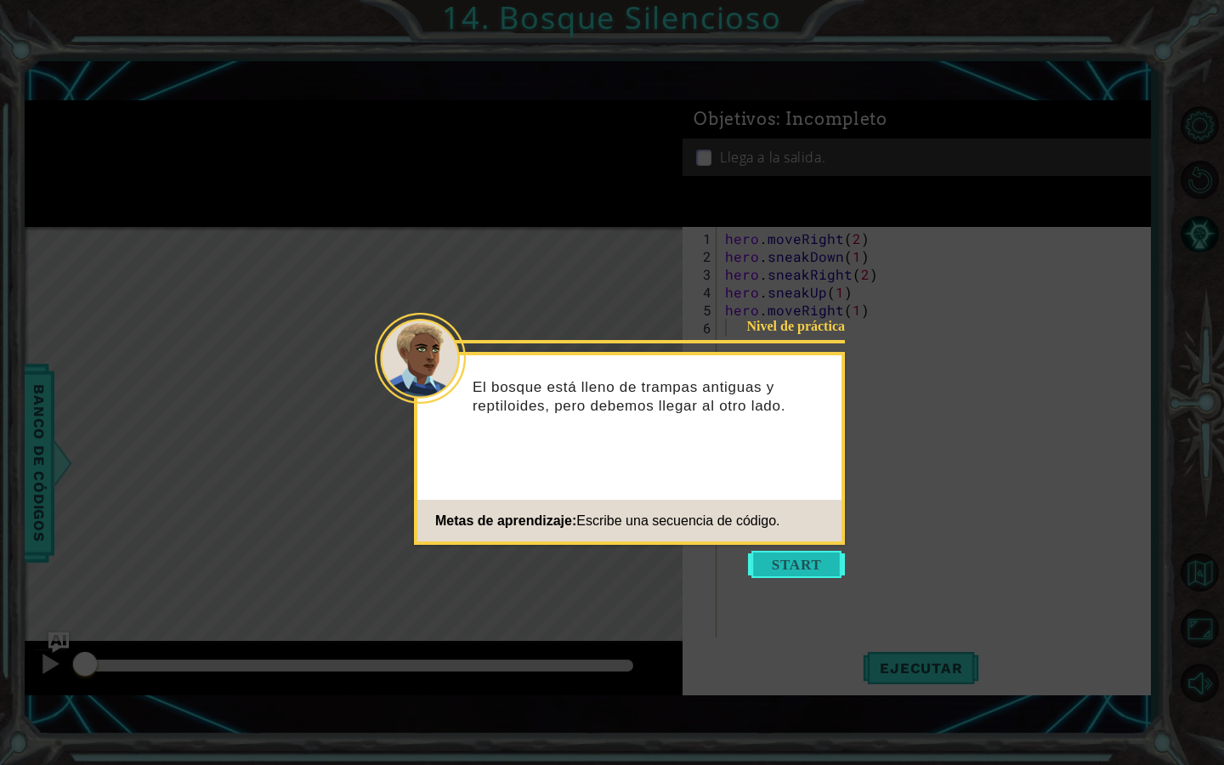
click at [799, 569] on button "Start" at bounding box center [796, 564] width 97 height 27
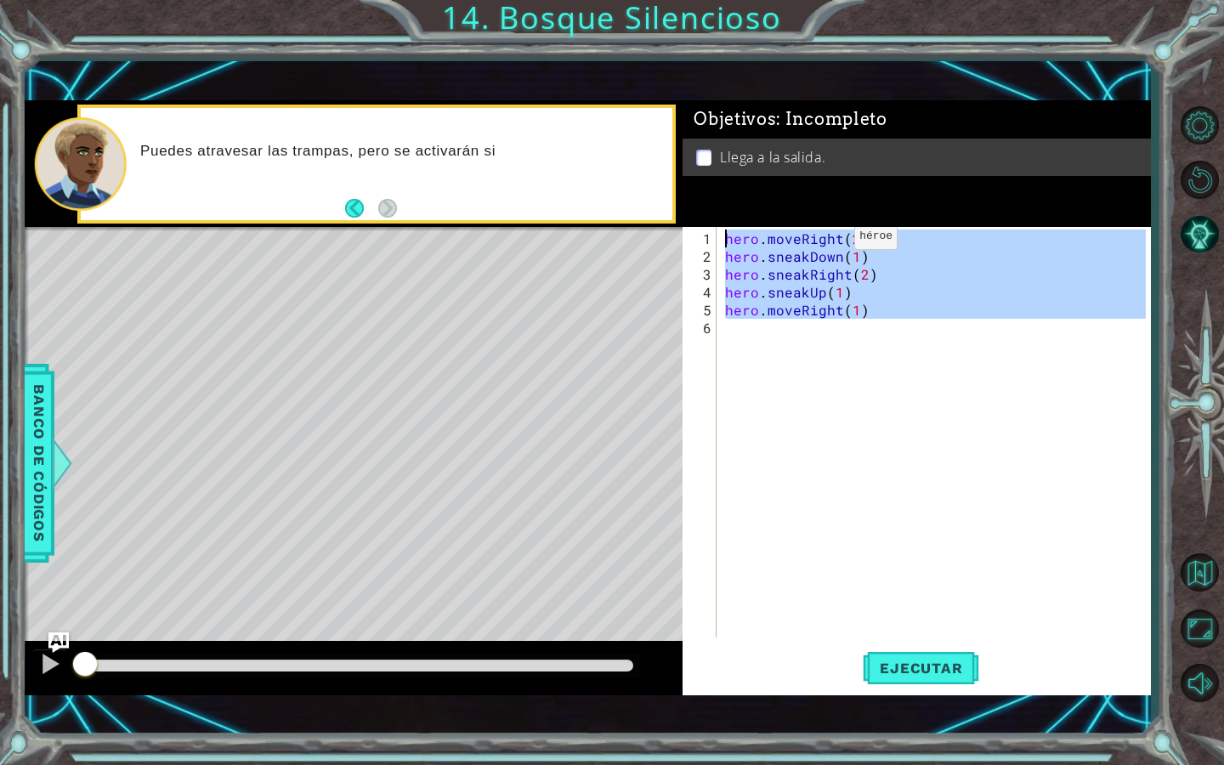
drag, startPoint x: 918, startPoint y: 362, endPoint x: 654, endPoint y: 128, distance: 352.2
click at [654, 128] on div "1 ההההההההההההההההההההההההההההההההההההההההההההההההההההההההההההההההההההההההההההה…" at bounding box center [588, 397] width 1126 height 594
type textarea "hero.moveRight(2)"
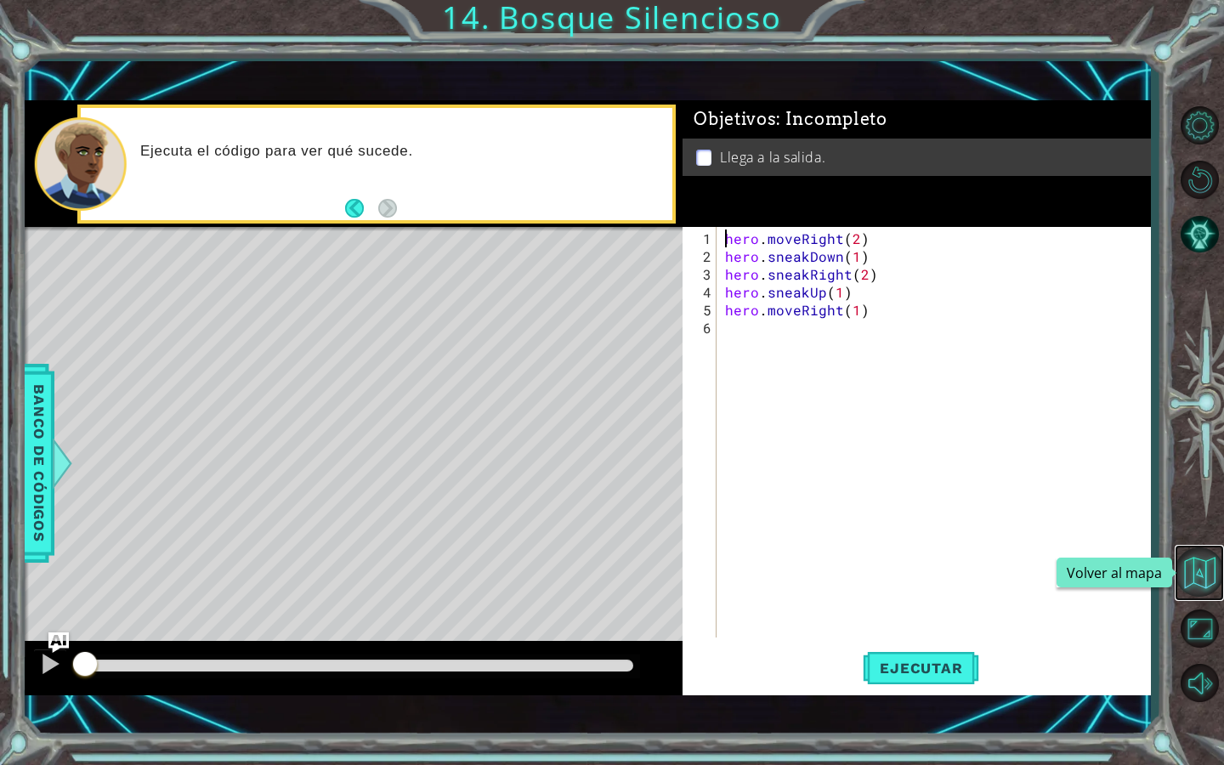
click at [1200, 575] on button "Volver al mapa" at bounding box center [1199, 571] width 49 height 49
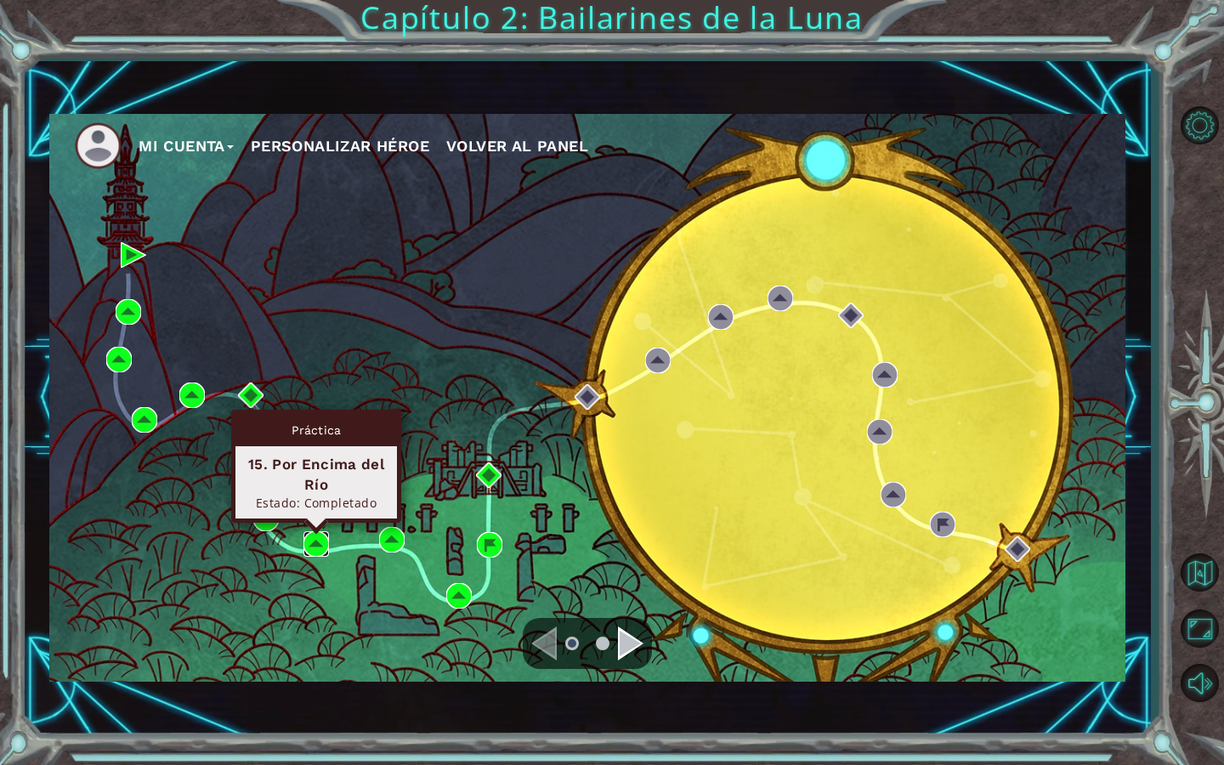
click at [321, 536] on img at bounding box center [315, 543] width 25 height 25
